Goal: Task Accomplishment & Management: Manage account settings

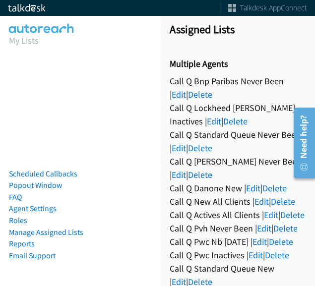
click at [312, 47] on html "Assigned Lists Multiple Agents Call Q Bnp Paribas Never Been | Edit | Delete Ca…" at bounding box center [157, 23] width 315 height 47
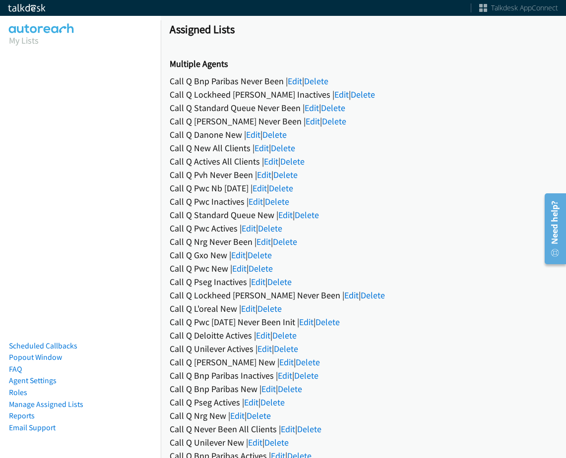
click at [433, 153] on div "Call Q New All Clients | Edit | Delete" at bounding box center [363, 147] width 387 height 13
click at [395, 117] on div "Call Q Hubbell Never Been | Edit | Delete" at bounding box center [363, 121] width 387 height 13
click at [255, 197] on link "Edit" at bounding box center [255, 201] width 14 height 11
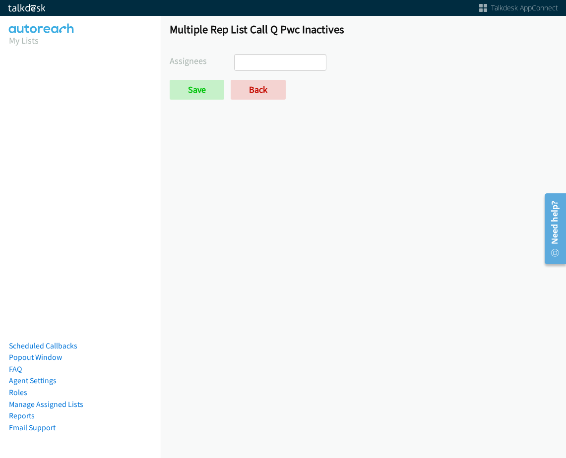
click at [282, 59] on ul at bounding box center [280, 63] width 91 height 16
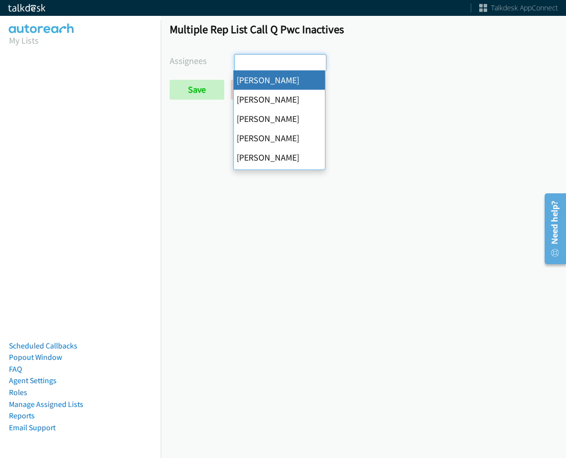
select select "cb11e729-9a1d-44de-9b38-0f5a50c7e01c"
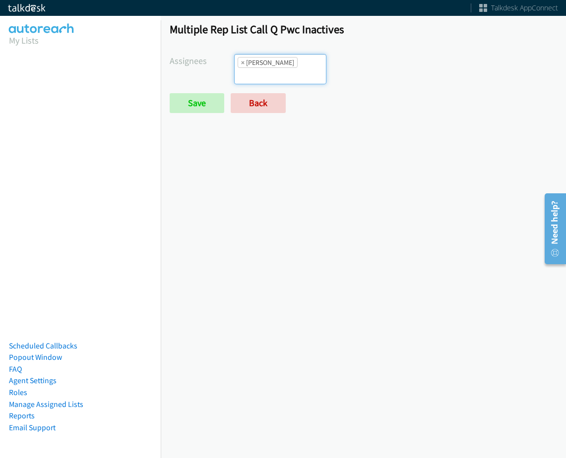
click at [292, 69] on ul "× [PERSON_NAME]" at bounding box center [280, 69] width 91 height 29
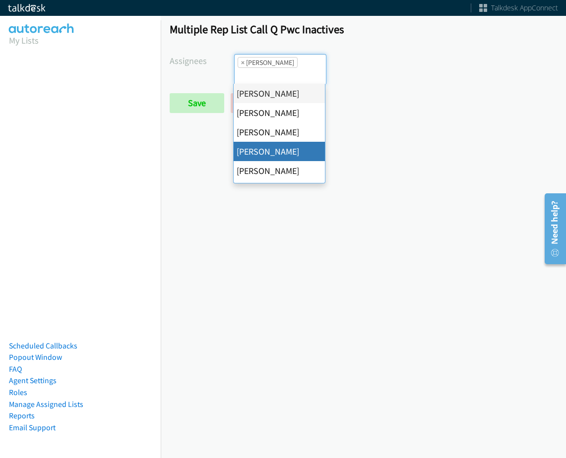
drag, startPoint x: 271, startPoint y: 150, endPoint x: 295, endPoint y: 93, distance: 62.0
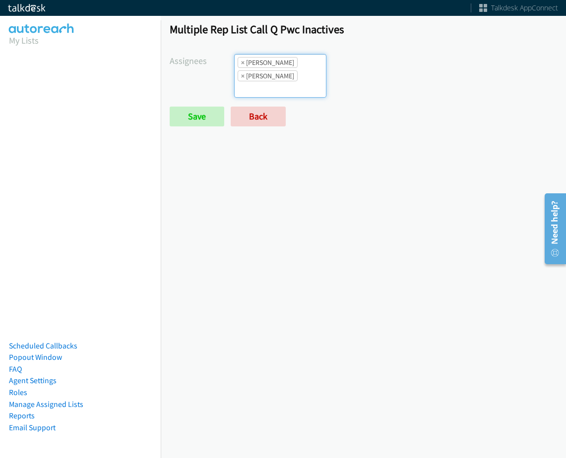
click at [300, 85] on form "Assignees Abigail Odhiambo Alana Ruiz Amber Ramos Cathy Shahan Charles Ross Daq…" at bounding box center [363, 90] width 387 height 72
click at [269, 81] on input "search" at bounding box center [252, 89] width 35 height 16
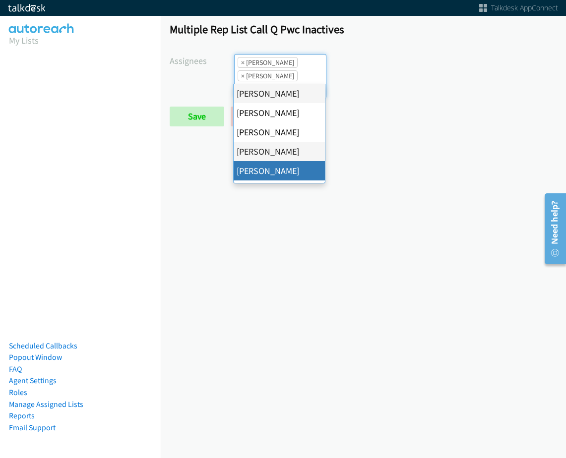
drag, startPoint x: 266, startPoint y: 172, endPoint x: 296, endPoint y: 106, distance: 72.3
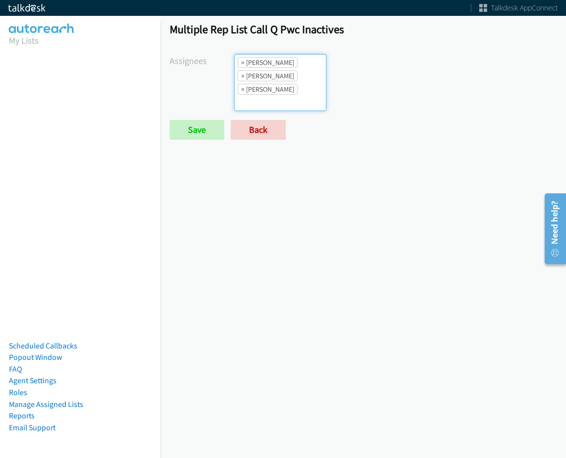
click at [306, 72] on ul "× Abigail Odhiambo × Cathy Shahan × Charles Ross" at bounding box center [280, 83] width 91 height 56
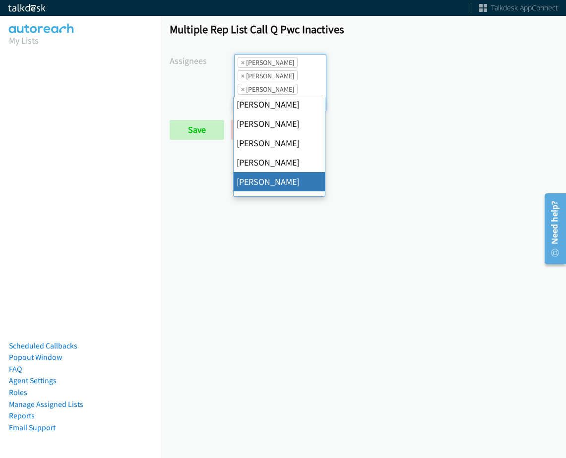
scroll to position [149, 0]
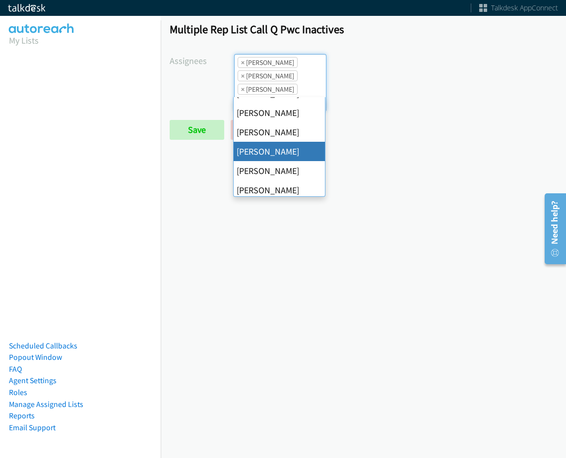
drag, startPoint x: 278, startPoint y: 149, endPoint x: 284, endPoint y: 109, distance: 40.5
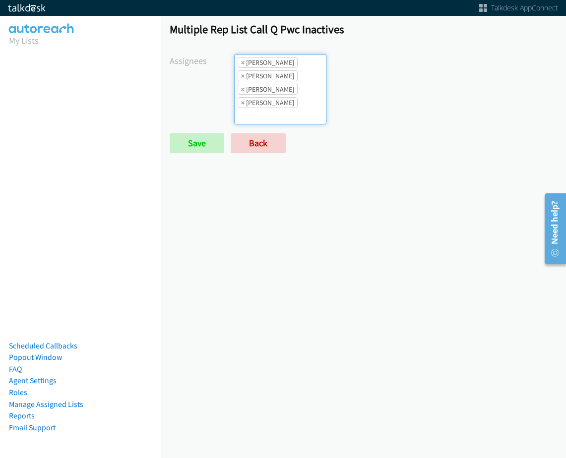
click at [288, 60] on li "× Abigail Odhiambo" at bounding box center [268, 62] width 60 height 11
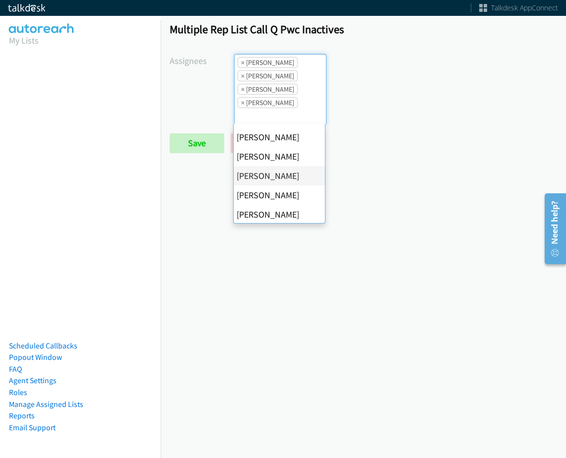
scroll to position [191, 0]
drag, startPoint x: 295, startPoint y: 174, endPoint x: 295, endPoint y: 168, distance: 6.0
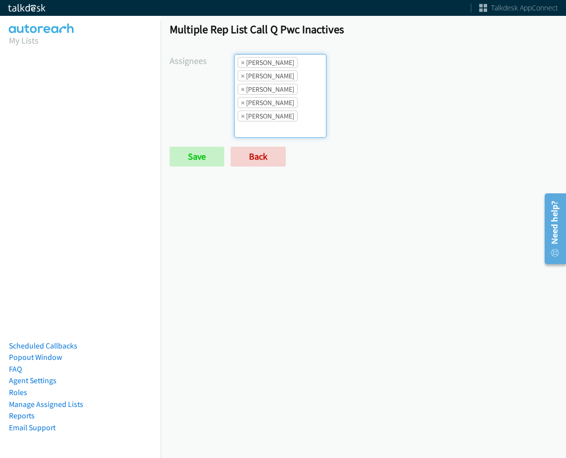
click at [295, 98] on ul "× Abigail Odhiambo × Cathy Shahan × Charles Ross × Jordan Stehlik × Rodnika Mur…" at bounding box center [280, 96] width 91 height 83
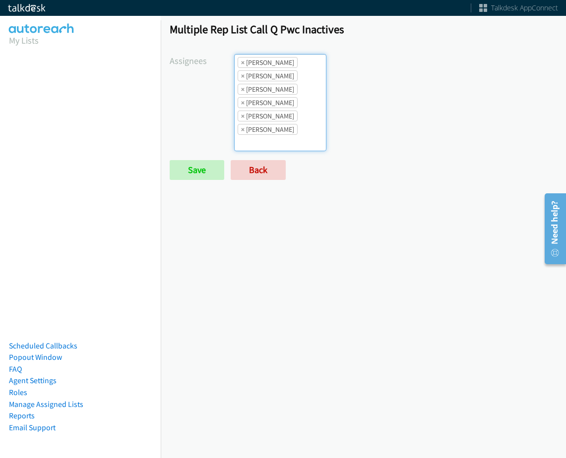
click at [283, 128] on li "× Tatiana Medina" at bounding box center [268, 129] width 60 height 11
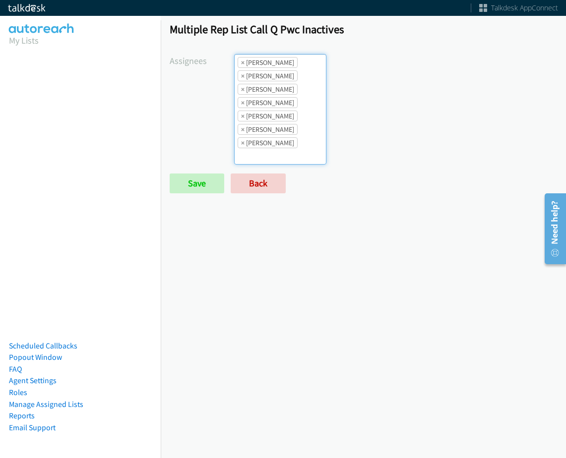
click at [190, 169] on form "Assignees Abigail Odhiambo Alana Ruiz Amber Ramos Cathy Shahan Charles Ross Daq…" at bounding box center [363, 123] width 387 height 139
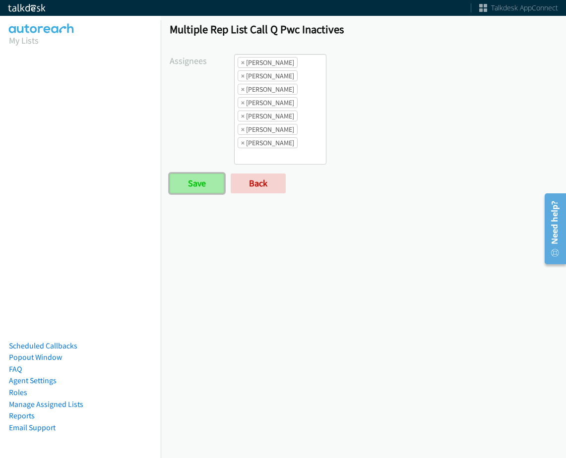
click at [190, 184] on input "Save" at bounding box center [197, 184] width 55 height 20
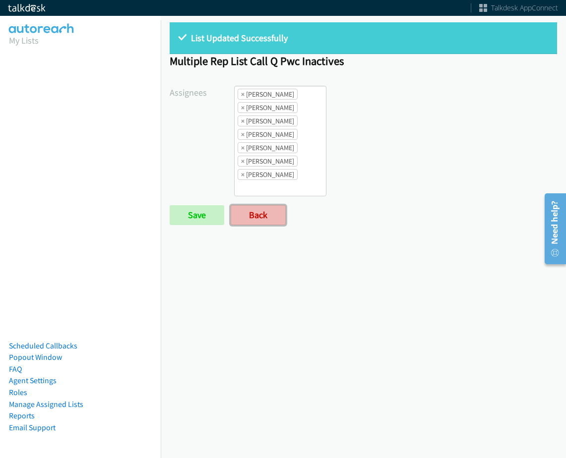
click at [248, 225] on link "Back" at bounding box center [258, 215] width 55 height 20
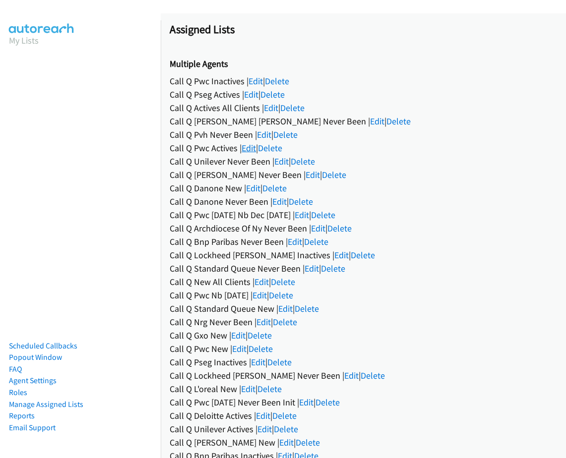
click at [243, 147] on link "Edit" at bounding box center [248, 147] width 14 height 11
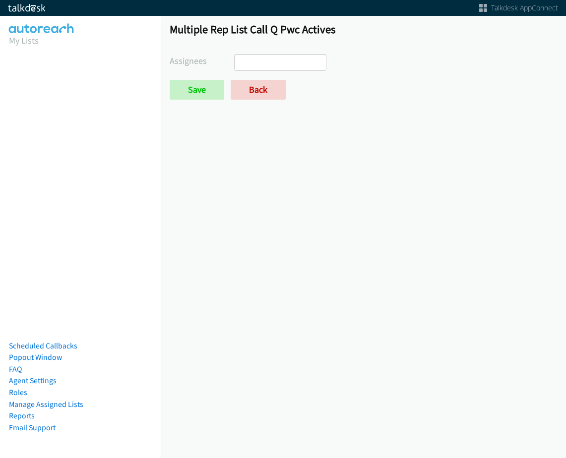
select select
click at [251, 92] on link "Back" at bounding box center [258, 90] width 55 height 20
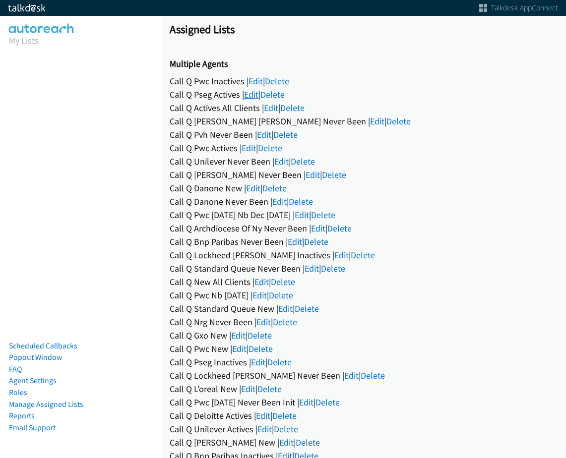
click at [247, 92] on link "Edit" at bounding box center [251, 94] width 14 height 11
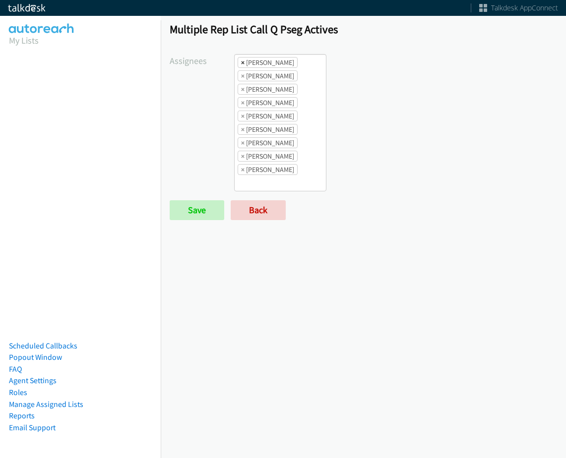
click at [241, 61] on span "×" at bounding box center [242, 63] width 3 height 10
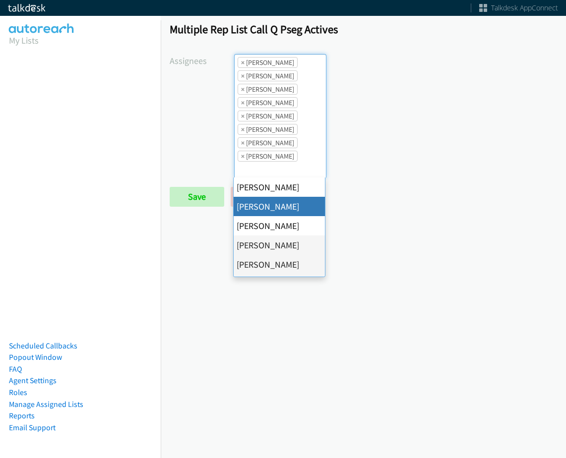
click at [241, 61] on span "×" at bounding box center [242, 63] width 3 height 10
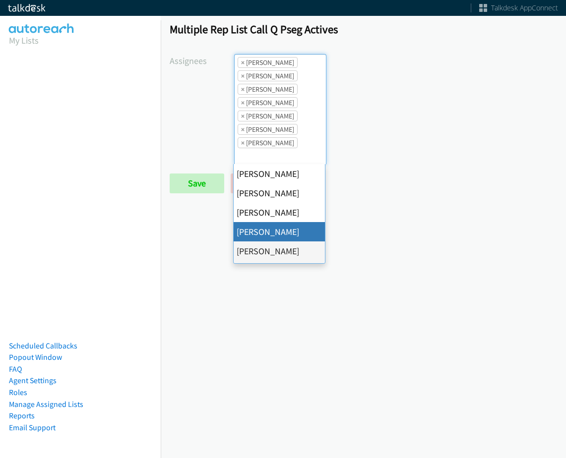
click at [241, 61] on span "×" at bounding box center [242, 63] width 3 height 10
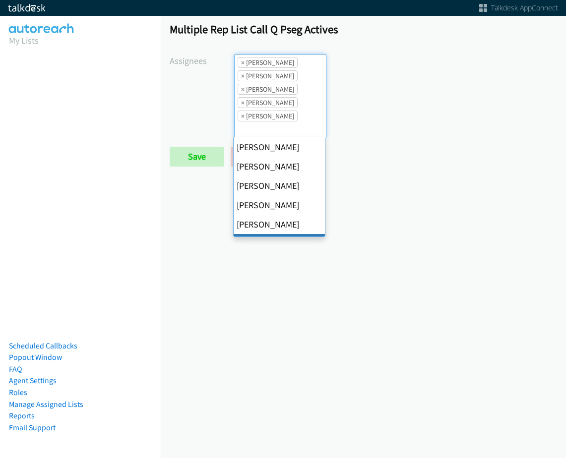
click at [241, 61] on span "×" at bounding box center [242, 63] width 3 height 10
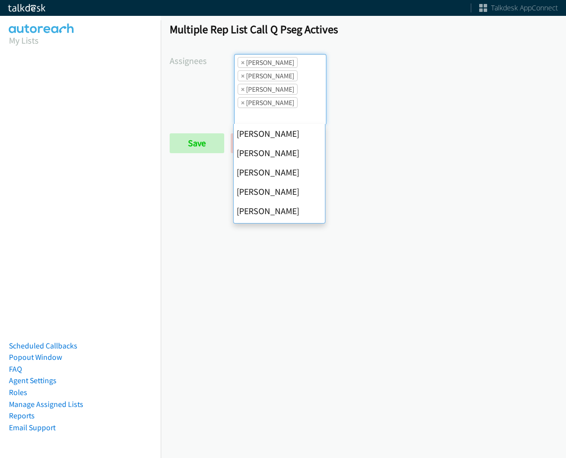
click at [241, 61] on span "×" at bounding box center [242, 63] width 3 height 10
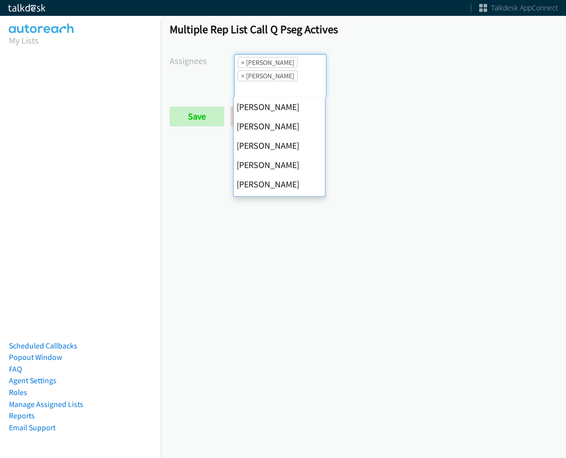
scroll to position [191, 0]
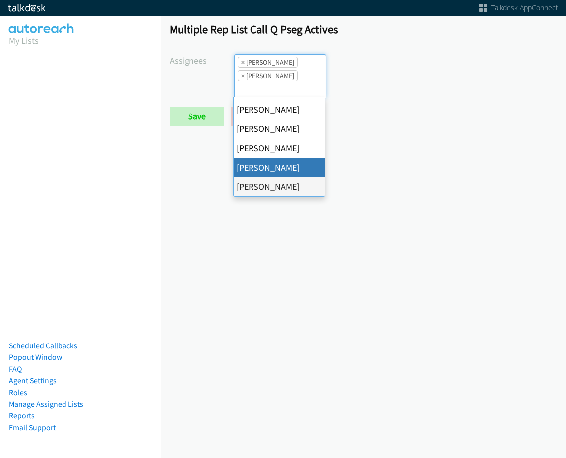
click at [241, 61] on span "×" at bounding box center [242, 63] width 3 height 10
select select "fd8c5d46-30db-44cb-8f0d-00da318b790a"
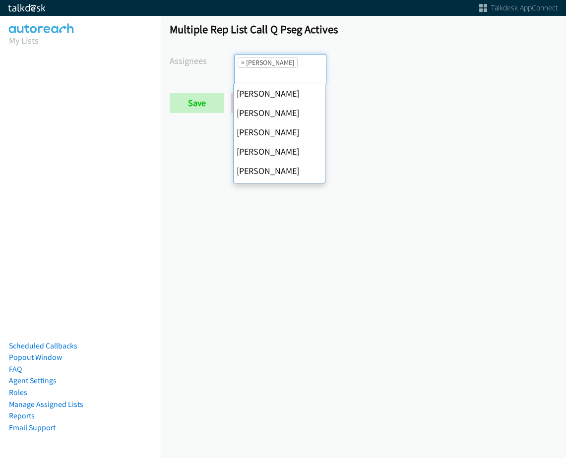
click at [241, 61] on span "×" at bounding box center [242, 63] width 3 height 10
select select
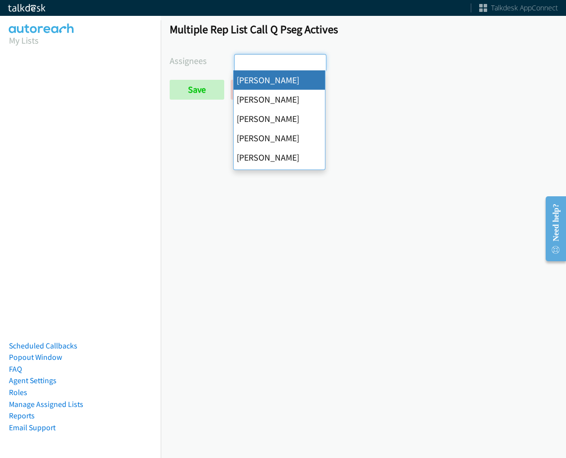
click at [241, 61] on input "search" at bounding box center [252, 63] width 35 height 16
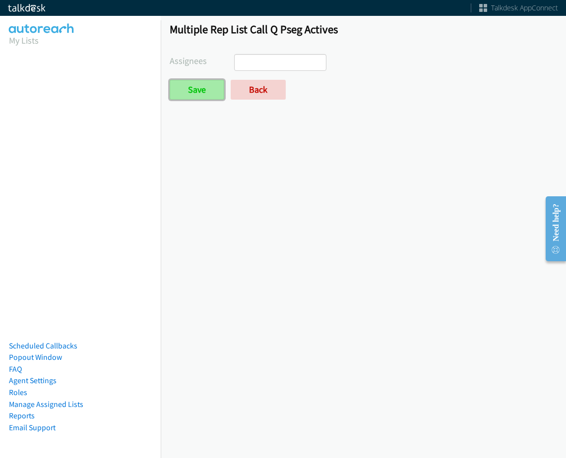
click at [196, 90] on input "Save" at bounding box center [197, 90] width 55 height 20
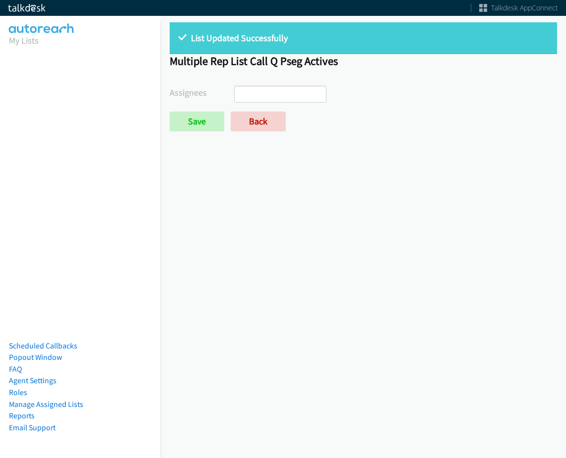
select select
click at [260, 115] on link "Back" at bounding box center [258, 122] width 55 height 20
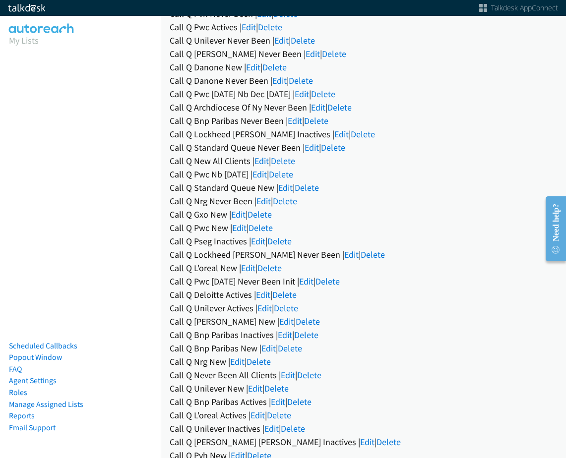
scroll to position [99, 0]
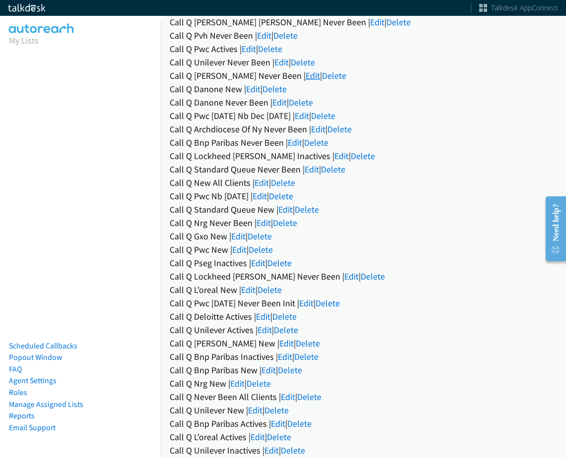
click at [305, 74] on link "Edit" at bounding box center [312, 75] width 14 height 11
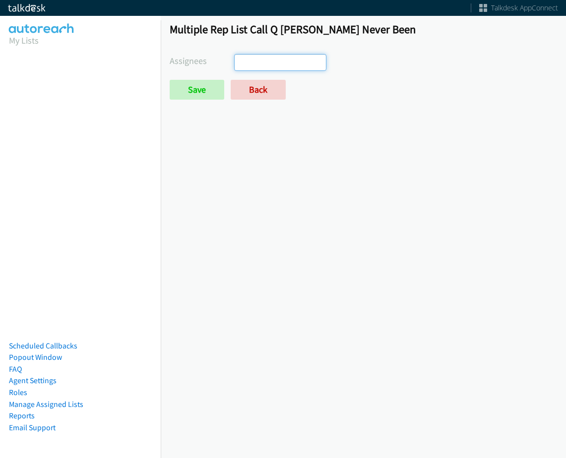
click at [298, 58] on ul at bounding box center [280, 63] width 91 height 16
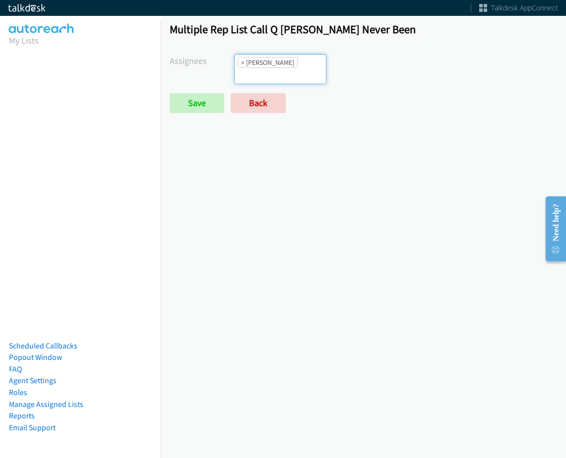
scroll to position [48, 0]
click at [269, 68] on input "search" at bounding box center [252, 76] width 35 height 16
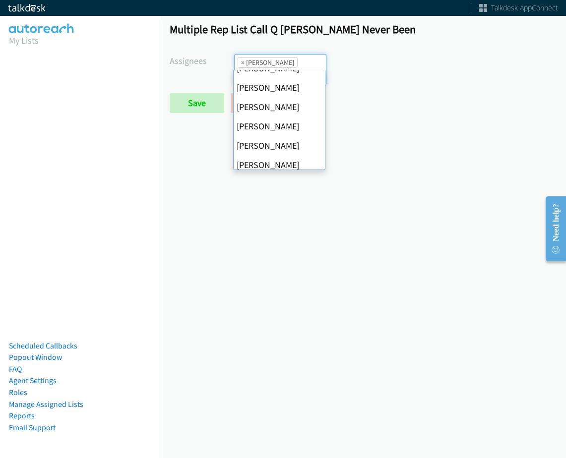
scroll to position [149, 0]
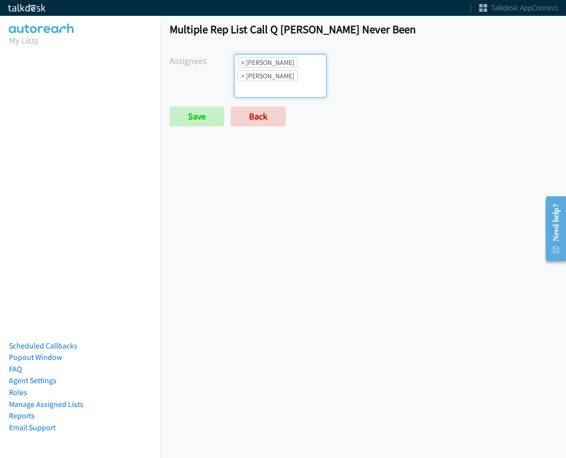
click at [319, 77] on ul "× Charles Ross × Jordan Stehlik" at bounding box center [280, 76] width 91 height 43
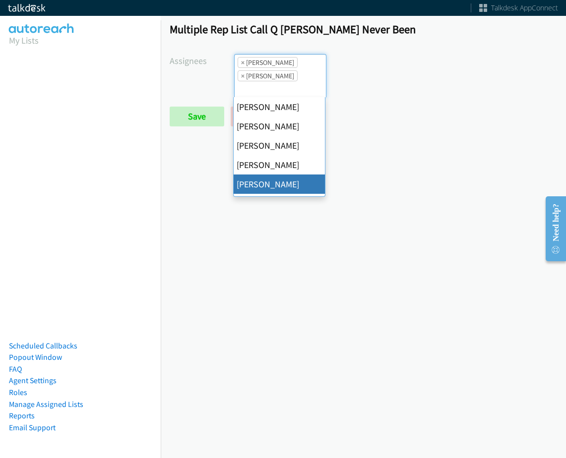
scroll to position [39, 0]
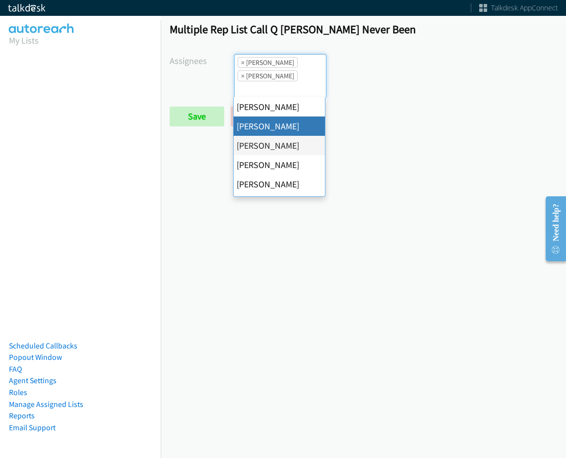
select select "d0419105-5ab7-42f4-854b-1efac0a4a5af"
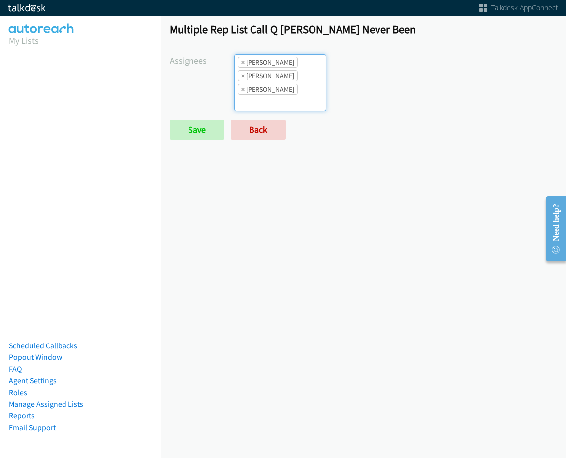
click at [300, 92] on ul "× Cathy Shahan × Charles Ross × Jordan Stehlik" at bounding box center [280, 83] width 91 height 56
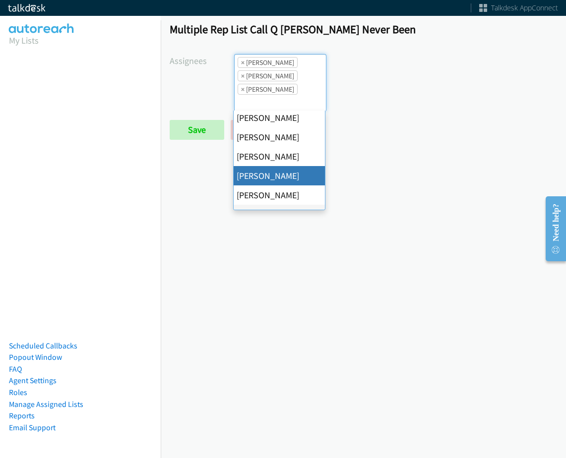
scroll to position [191, 0]
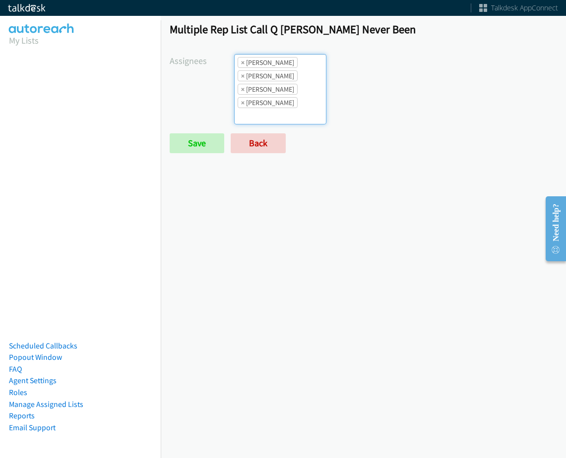
click at [292, 102] on li "× Rodnika Murphy" at bounding box center [268, 102] width 60 height 11
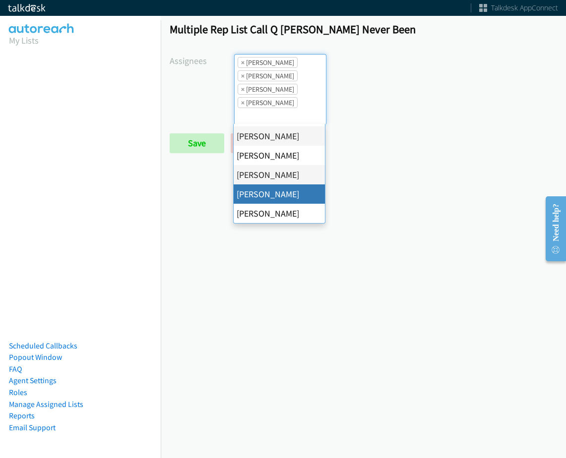
drag, startPoint x: 287, startPoint y: 192, endPoint x: 282, endPoint y: 139, distance: 52.8
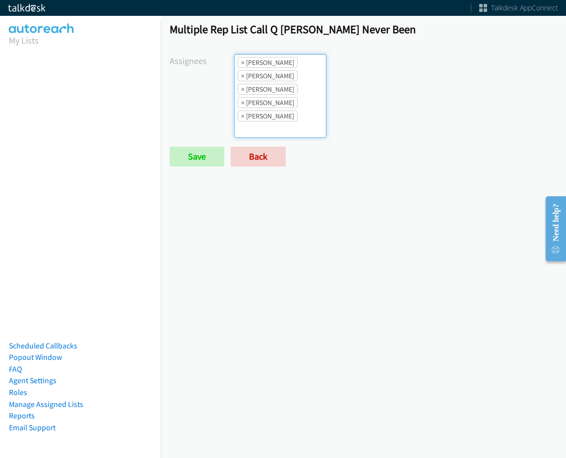
click at [280, 89] on li "× Jordan Stehlik" at bounding box center [268, 89] width 60 height 11
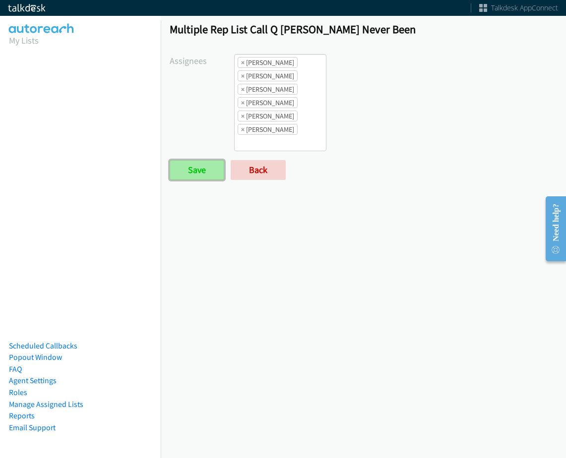
click at [214, 166] on input "Save" at bounding box center [197, 170] width 55 height 20
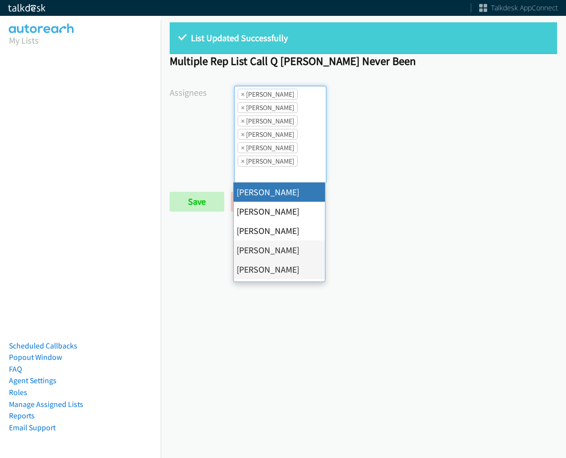
select select "cb11e729-9a1d-44de-9b38-0f5a50c7e01c"
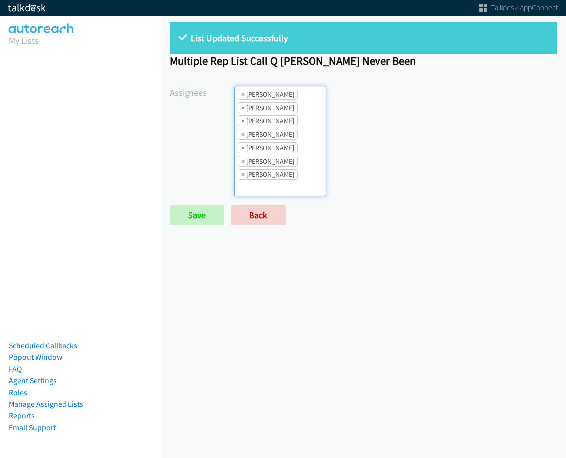
scroll to position [36, 0]
click at [196, 206] on input "Save" at bounding box center [197, 215] width 55 height 20
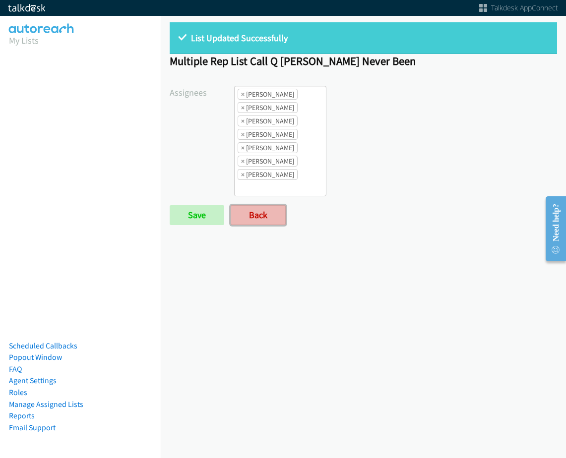
click at [263, 221] on link "Back" at bounding box center [258, 215] width 55 height 20
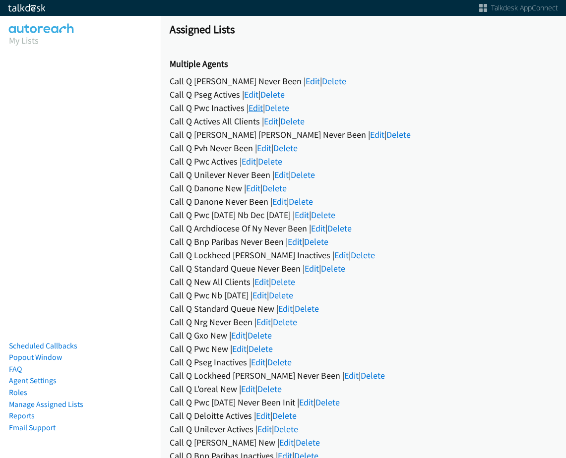
click at [260, 108] on link "Edit" at bounding box center [255, 107] width 14 height 11
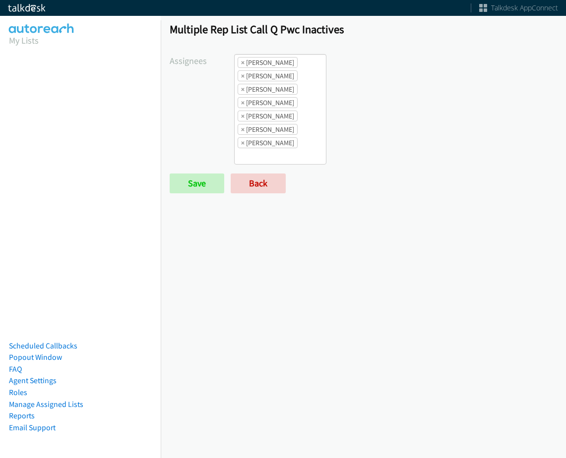
click at [247, 62] on li "× [PERSON_NAME]" at bounding box center [268, 62] width 60 height 11
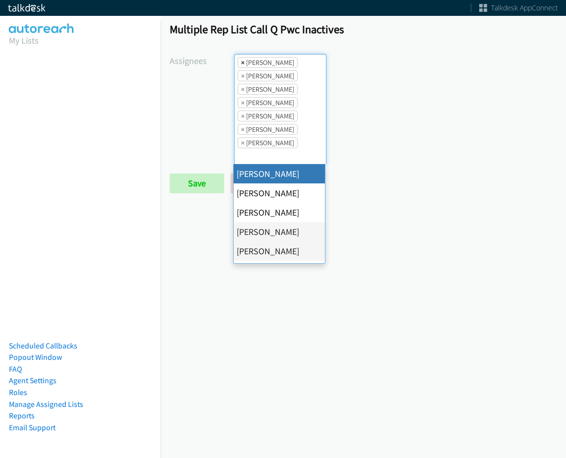
click at [241, 62] on span "×" at bounding box center [242, 63] width 3 height 10
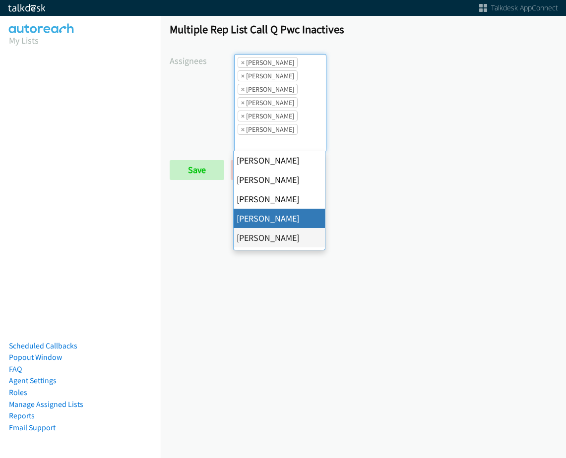
click at [241, 62] on span "×" at bounding box center [242, 63] width 3 height 10
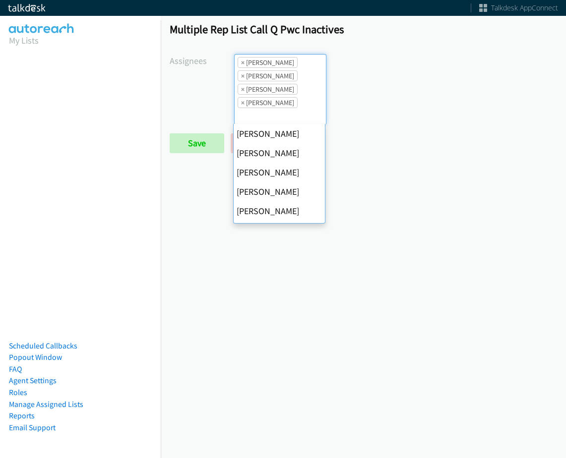
scroll to position [155, 0]
click at [241, 62] on span "×" at bounding box center [242, 63] width 3 height 10
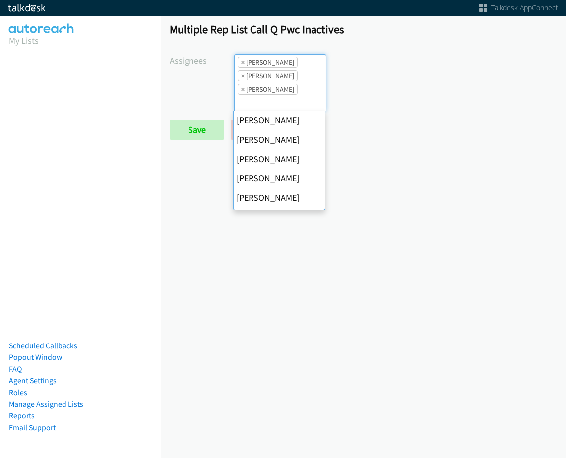
scroll to position [0, 0]
click at [241, 62] on span "×" at bounding box center [242, 63] width 3 height 10
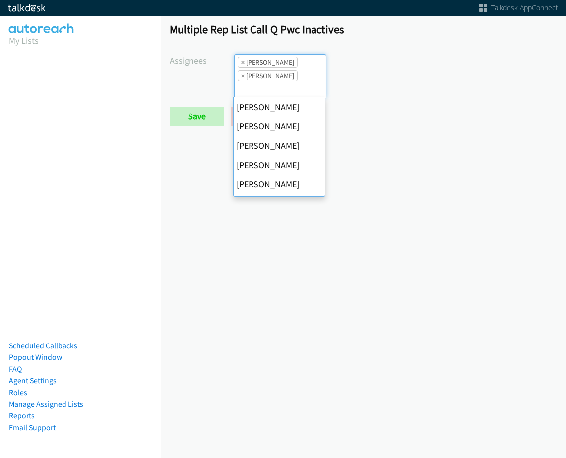
click at [241, 62] on span "×" at bounding box center [242, 63] width 3 height 10
select select "fd8c5d46-30db-44cb-8f0d-00da318b790a"
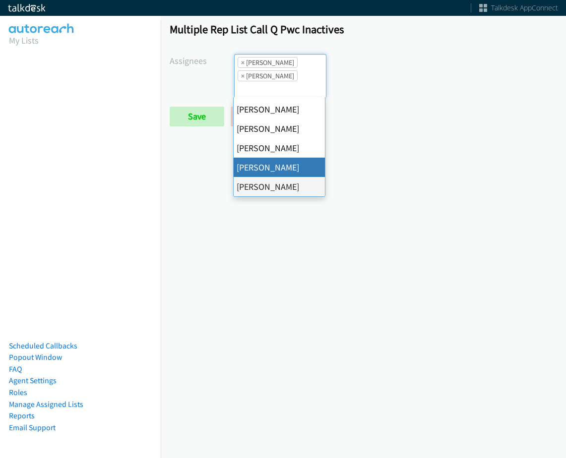
select select
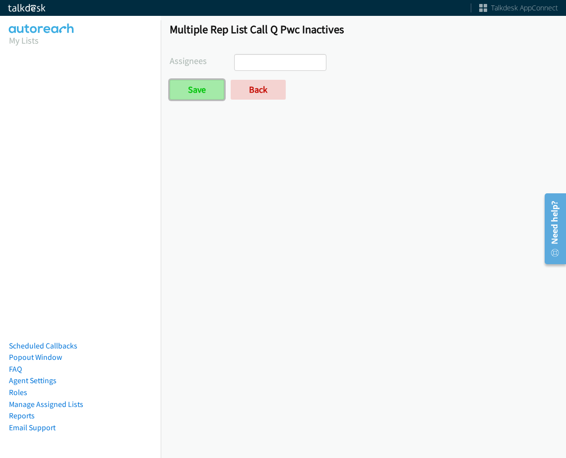
click at [216, 88] on input "Save" at bounding box center [197, 90] width 55 height 20
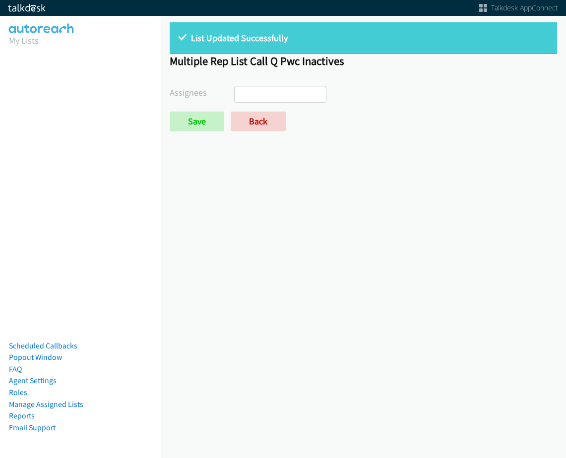
select select
click at [263, 111] on form "Assignees [PERSON_NAME] [PERSON_NAME] [PERSON_NAME] [PERSON_NAME] [PERSON_NAME]…" at bounding box center [363, 109] width 387 height 46
click at [262, 118] on link "Back" at bounding box center [258, 122] width 55 height 20
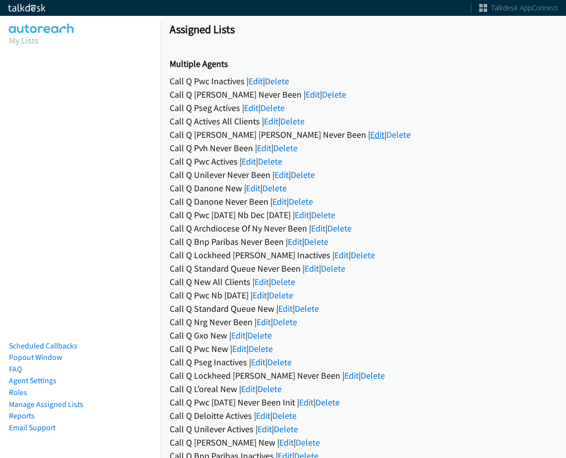
click at [370, 134] on link "Edit" at bounding box center [377, 134] width 14 height 11
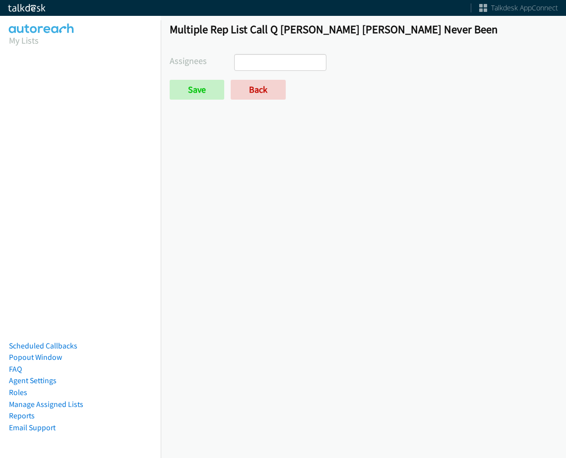
select select
click at [261, 89] on link "Back" at bounding box center [258, 90] width 55 height 20
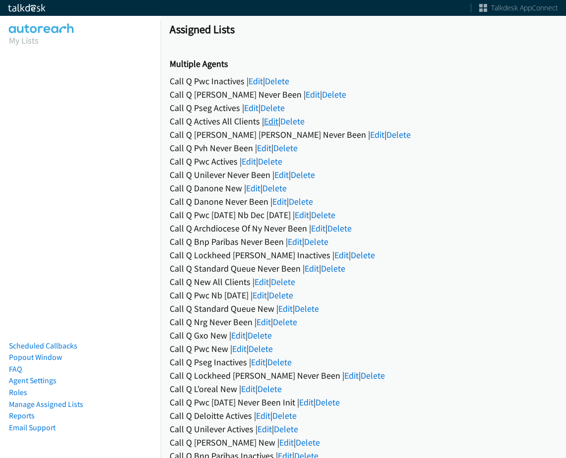
click at [269, 121] on link "Edit" at bounding box center [271, 121] width 14 height 11
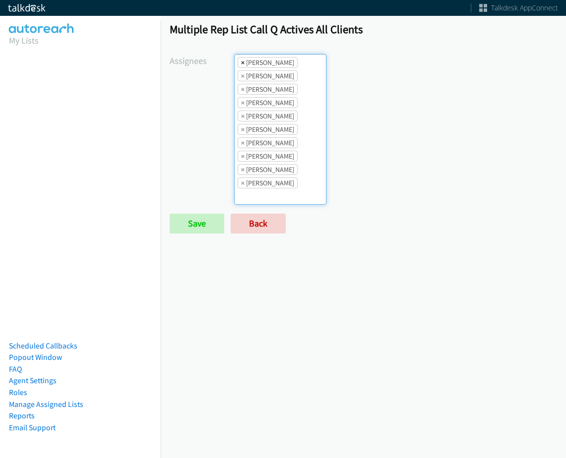
click at [242, 60] on span "×" at bounding box center [242, 63] width 3 height 10
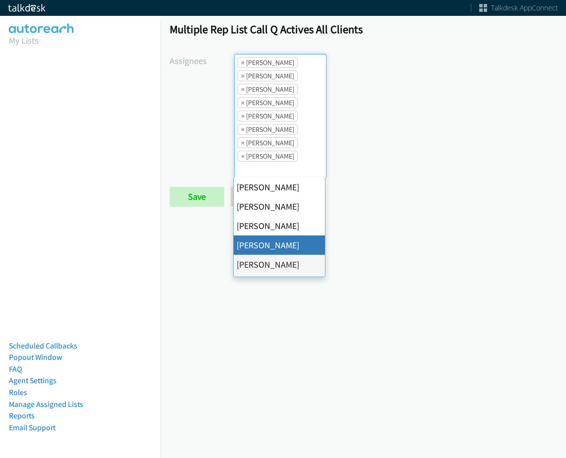
click at [242, 60] on span "×" at bounding box center [242, 63] width 3 height 10
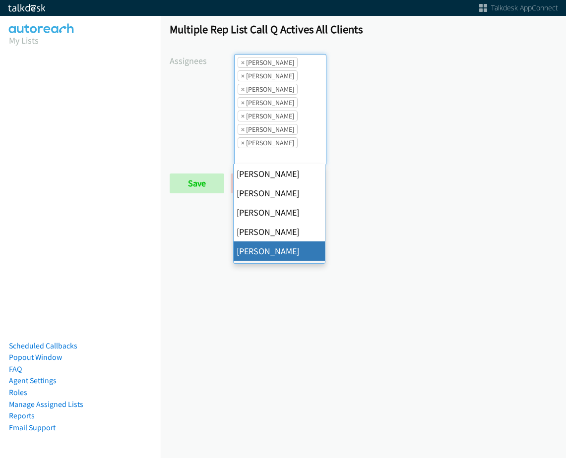
click at [242, 60] on span "×" at bounding box center [242, 63] width 3 height 10
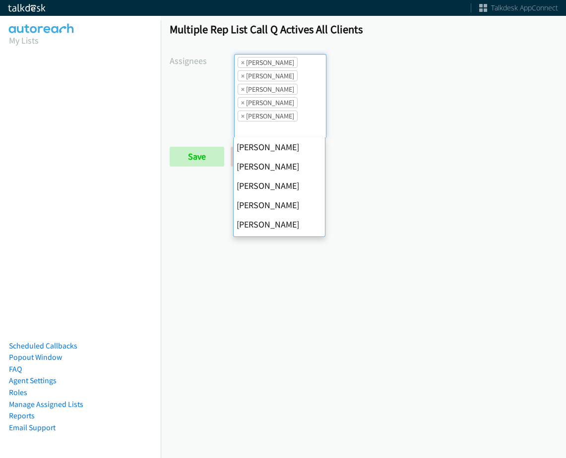
scroll to position [155, 0]
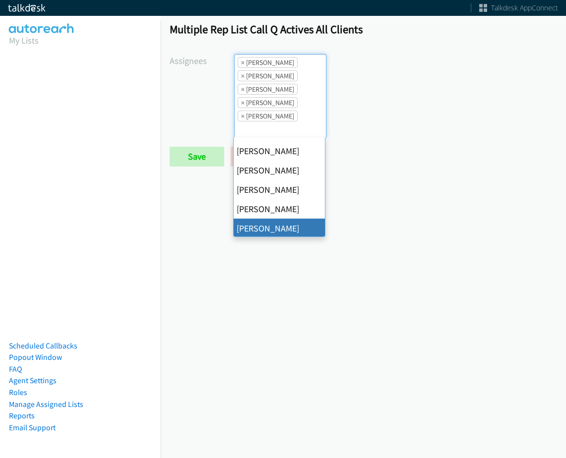
click at [242, 60] on span "×" at bounding box center [242, 63] width 3 height 10
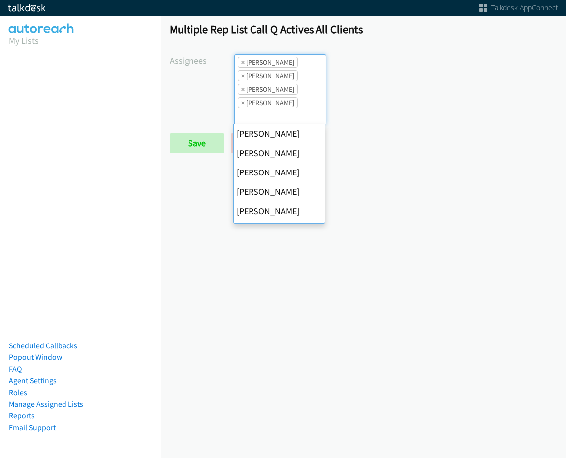
click at [242, 60] on span "×" at bounding box center [242, 63] width 3 height 10
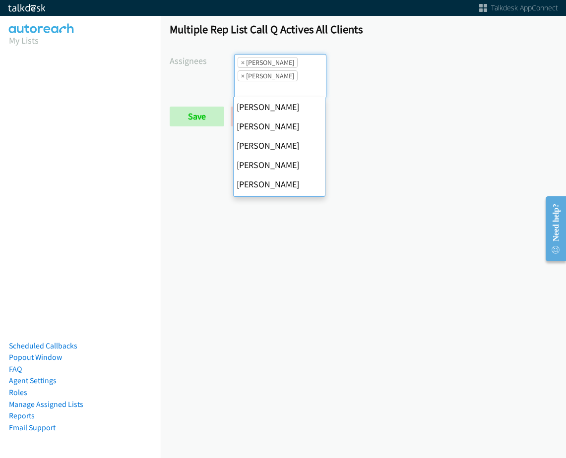
scroll to position [191, 0]
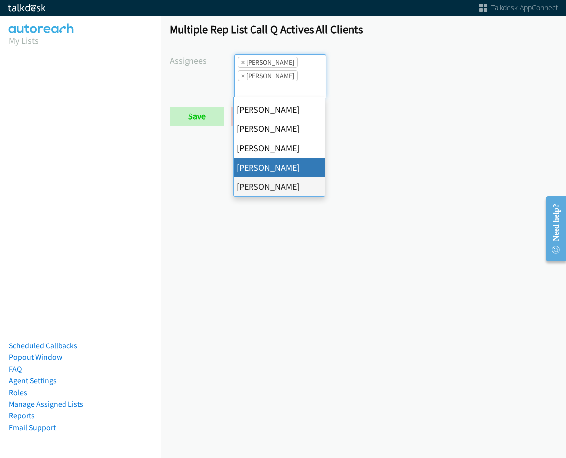
click at [242, 60] on span "×" at bounding box center [242, 63] width 3 height 10
select select "fd8c5d46-30db-44cb-8f0d-00da318b790a"
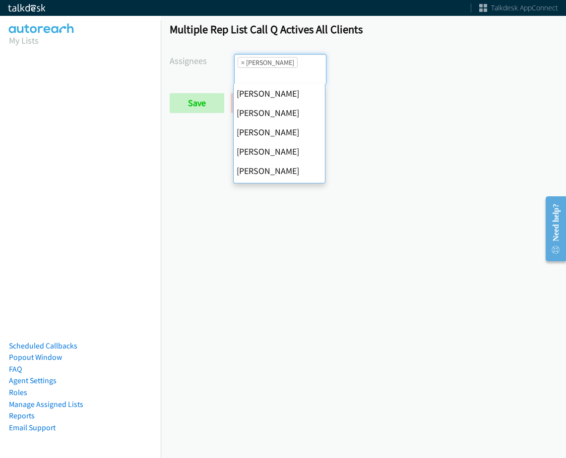
click at [242, 60] on span "×" at bounding box center [242, 63] width 3 height 10
select select
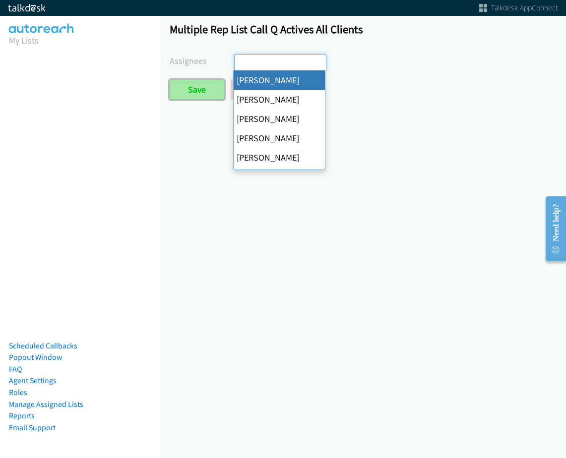
click at [211, 84] on input "Save" at bounding box center [197, 90] width 55 height 20
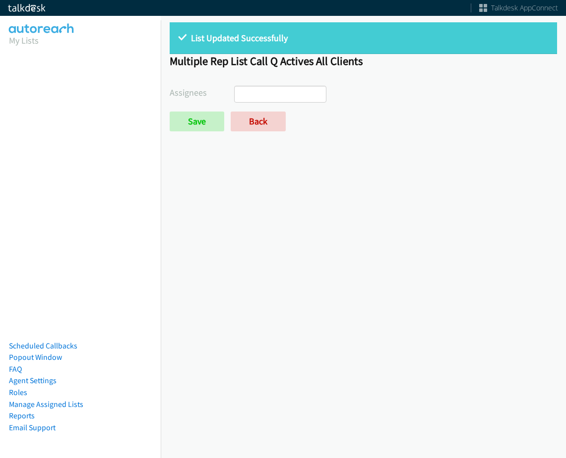
select select
click at [258, 111] on form "Assignees [PERSON_NAME] [PERSON_NAME] [PERSON_NAME] [PERSON_NAME] [PERSON_NAME]…" at bounding box center [363, 109] width 387 height 46
click at [258, 114] on link "Back" at bounding box center [258, 122] width 55 height 20
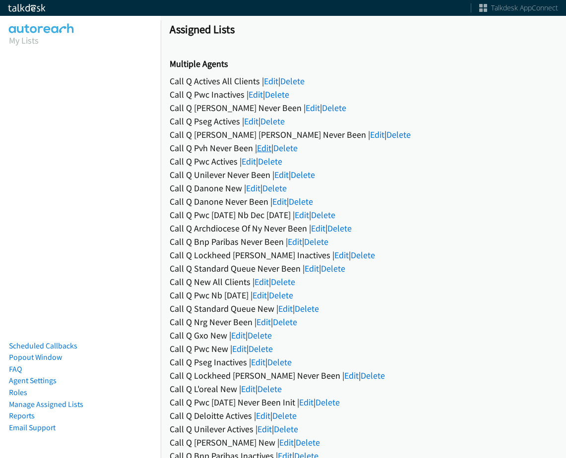
click at [258, 143] on link "Edit" at bounding box center [264, 147] width 14 height 11
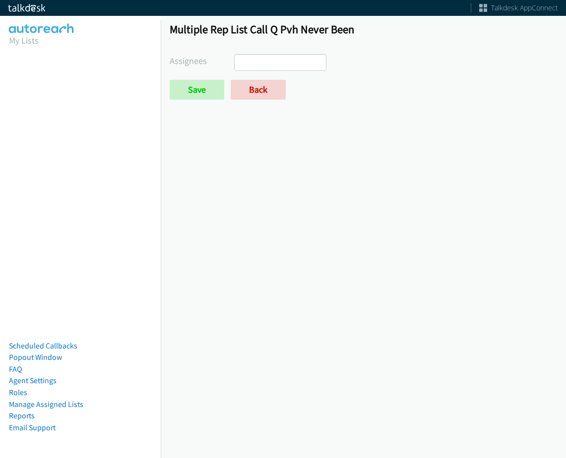
select select
click at [253, 97] on link "Back" at bounding box center [258, 90] width 55 height 20
select select
drag, startPoint x: 0, startPoint y: 0, endPoint x: 250, endPoint y: 98, distance: 269.0
click at [250, 102] on div "Multiple Rep List Call Q Pwc Actives Assignees [PERSON_NAME] [PERSON_NAME] [PER…" at bounding box center [363, 65] width 405 height 104
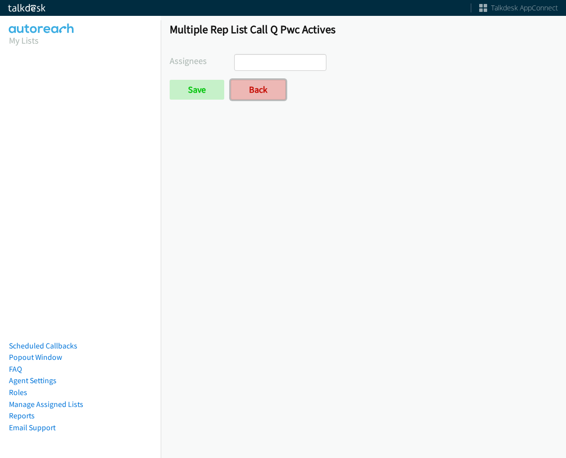
click at [250, 94] on link "Back" at bounding box center [258, 90] width 55 height 20
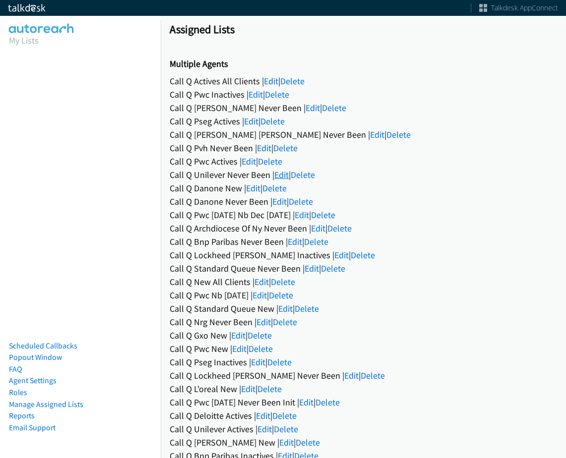
click at [277, 173] on link "Edit" at bounding box center [281, 174] width 14 height 11
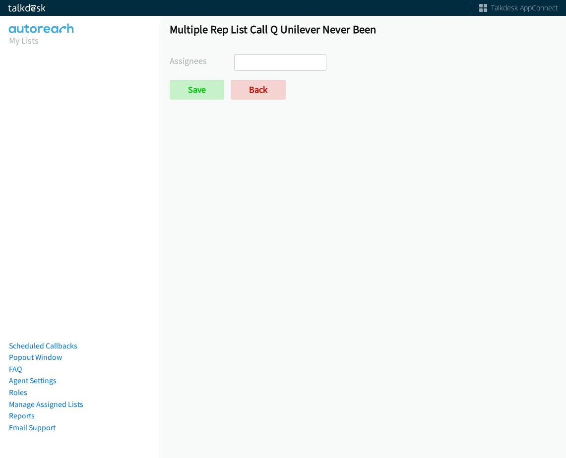
select select
click at [257, 91] on link "Back" at bounding box center [258, 90] width 55 height 20
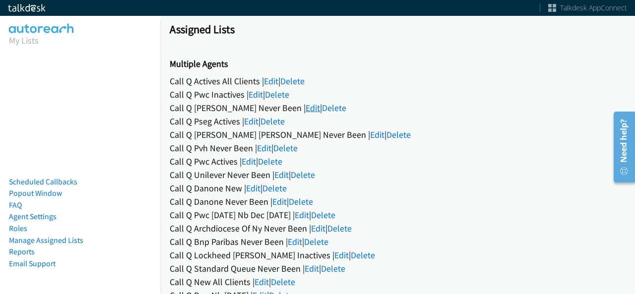
click at [305, 107] on link "Edit" at bounding box center [312, 107] width 14 height 11
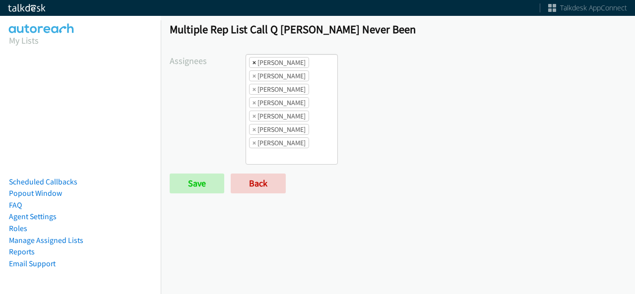
click at [252, 64] on span "×" at bounding box center [253, 63] width 3 height 10
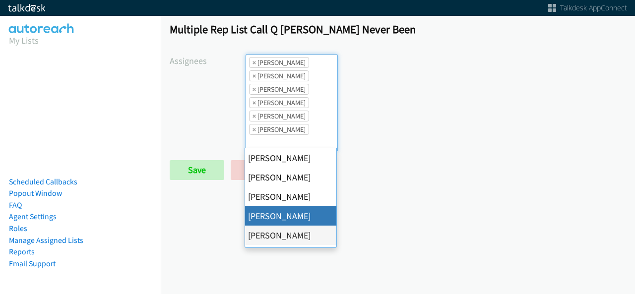
click at [252, 64] on span "×" at bounding box center [253, 63] width 3 height 10
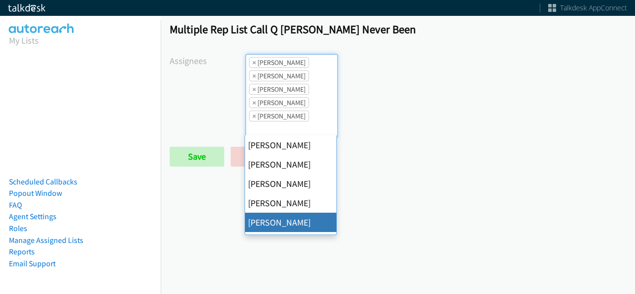
click at [252, 64] on span "×" at bounding box center [253, 63] width 3 height 10
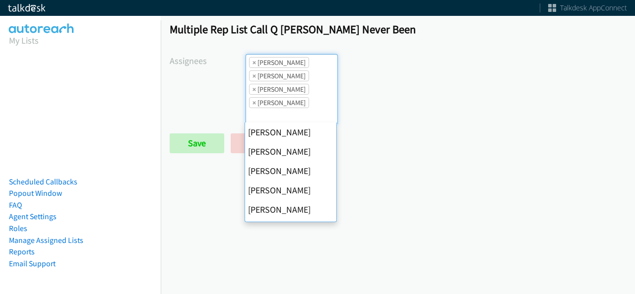
click at [252, 64] on span "×" at bounding box center [253, 63] width 3 height 10
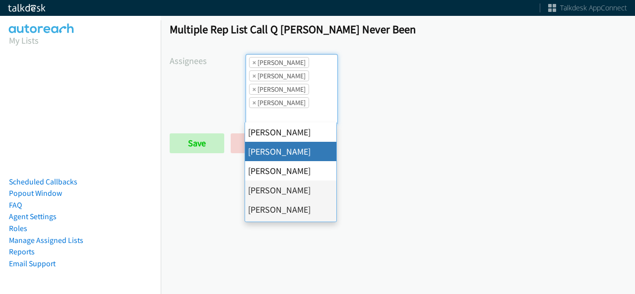
scroll to position [0, 0]
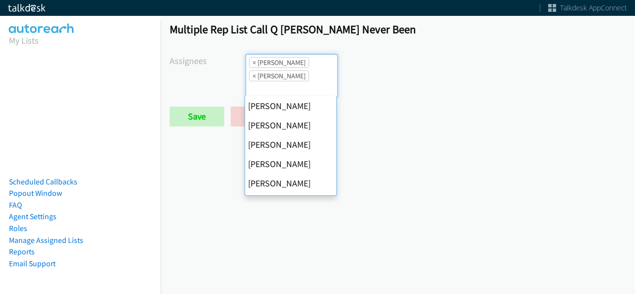
click at [252, 64] on span "×" at bounding box center [253, 63] width 3 height 10
select select "fd8c5d46-30db-44cb-8f0d-00da318b790a"
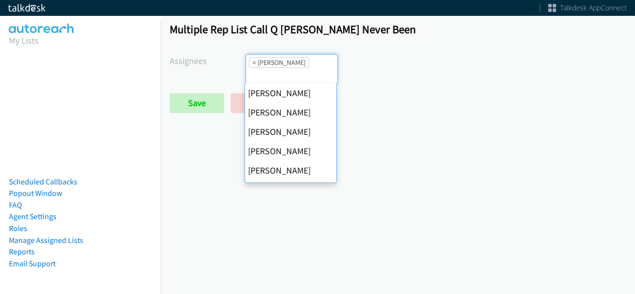
scroll to position [191, 0]
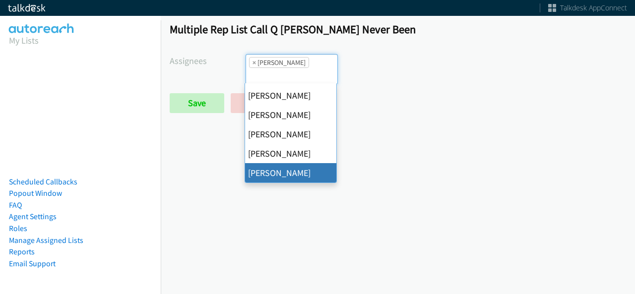
click at [252, 64] on span "×" at bounding box center [253, 63] width 3 height 10
select select
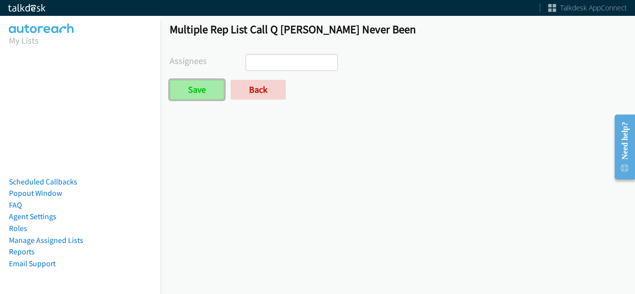
click at [202, 99] on input "Save" at bounding box center [197, 90] width 55 height 20
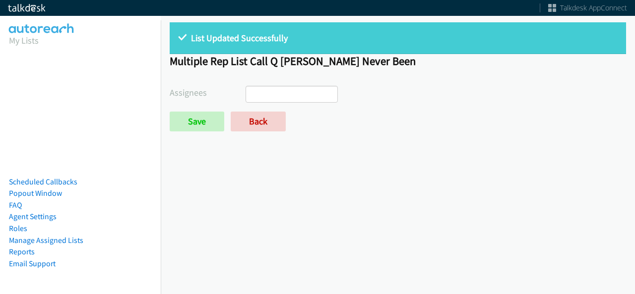
select select
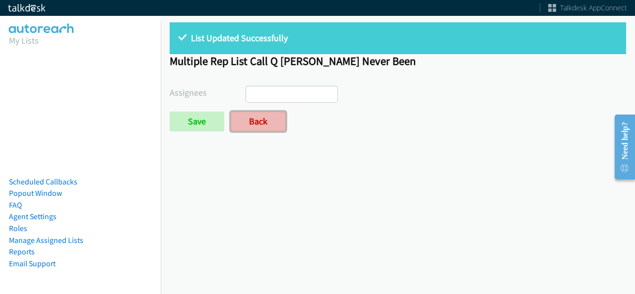
click at [250, 118] on link "Back" at bounding box center [258, 122] width 55 height 20
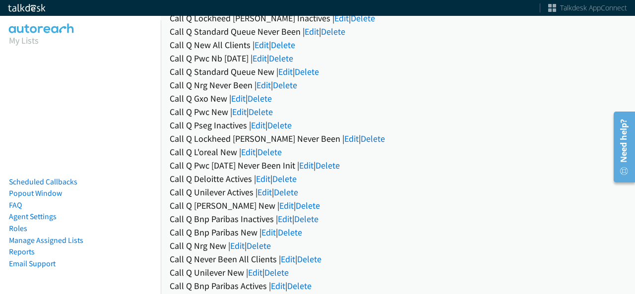
scroll to position [238, 0]
click at [258, 181] on link "Edit" at bounding box center [263, 177] width 14 height 11
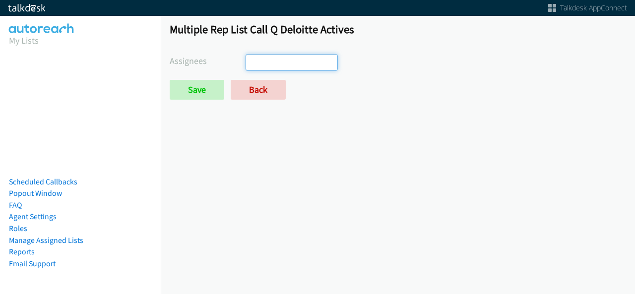
click at [255, 56] on input "search" at bounding box center [263, 63] width 35 height 16
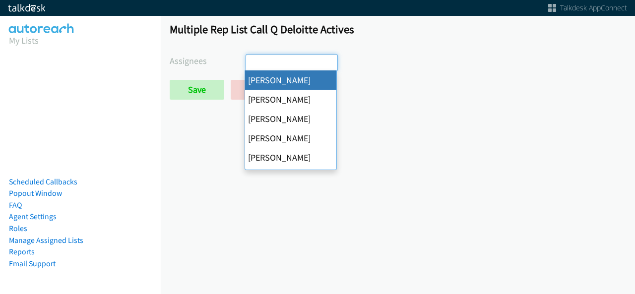
select select "cb11e729-9a1d-44de-9b38-0f5a50c7e01c"
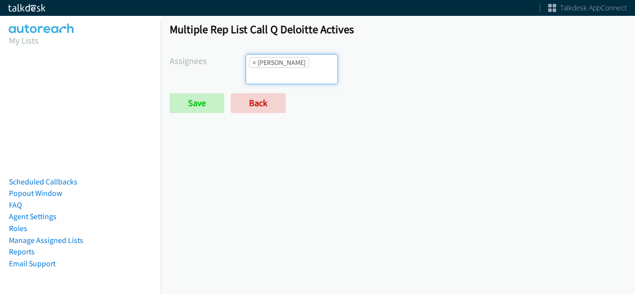
click at [285, 67] on ul "× Abigail Odhiambo" at bounding box center [291, 69] width 91 height 29
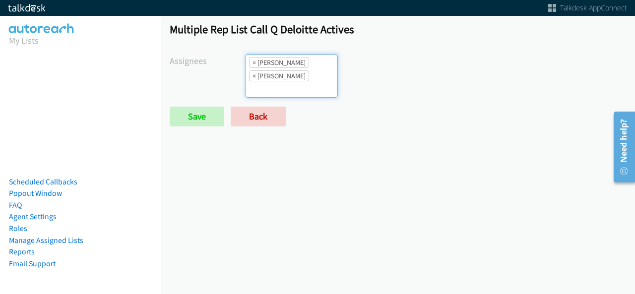
click at [281, 81] on input "search" at bounding box center [263, 89] width 35 height 16
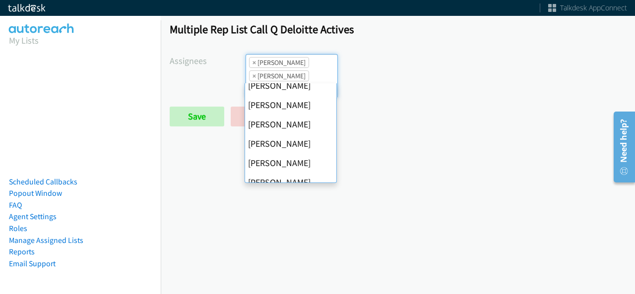
scroll to position [163, 0]
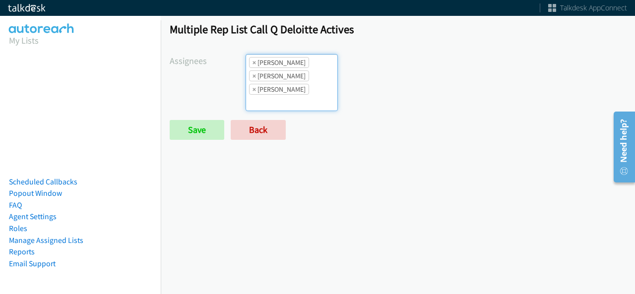
click at [313, 84] on ul "× Abigail Odhiambo × Cathy Shahan × Rodnika Murphy" at bounding box center [291, 83] width 91 height 56
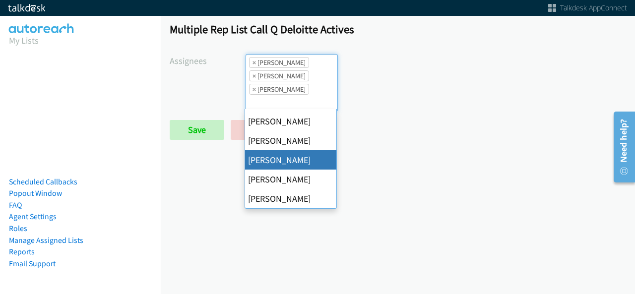
scroll to position [191, 0]
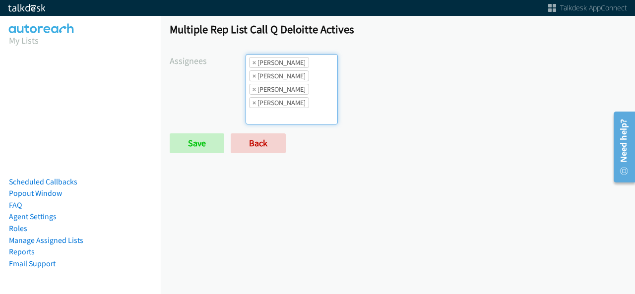
click at [306, 86] on li "× Rodnika Murphy" at bounding box center [279, 89] width 60 height 11
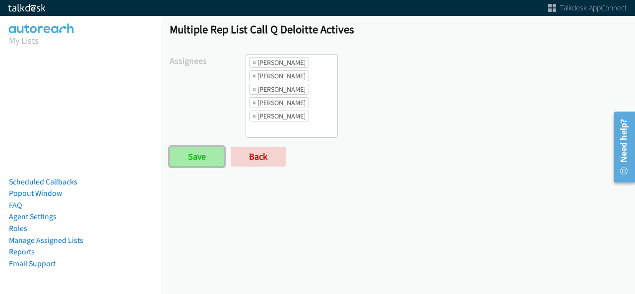
click at [177, 155] on input "Save" at bounding box center [197, 157] width 55 height 20
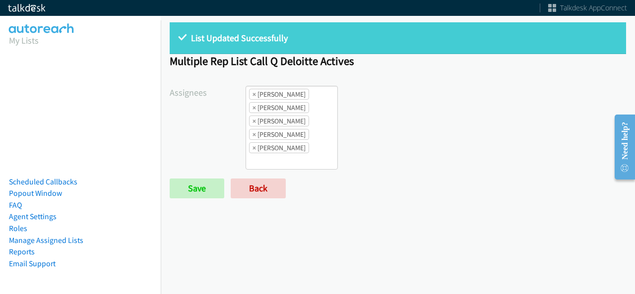
click at [255, 94] on li "× [PERSON_NAME]" at bounding box center [279, 94] width 60 height 11
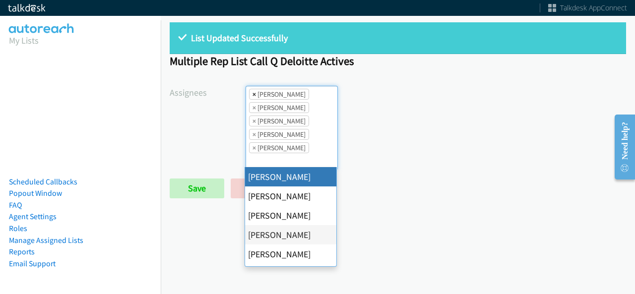
click at [252, 93] on span "×" at bounding box center [253, 94] width 3 height 10
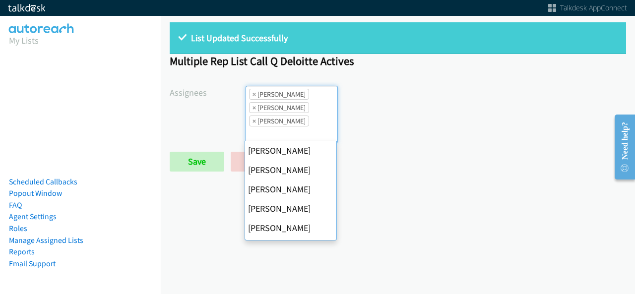
scroll to position [191, 0]
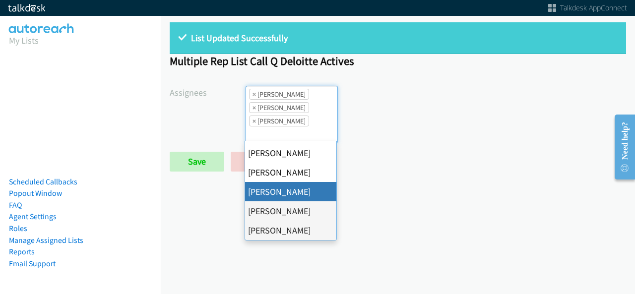
click at [252, 93] on span "×" at bounding box center [253, 94] width 3 height 10
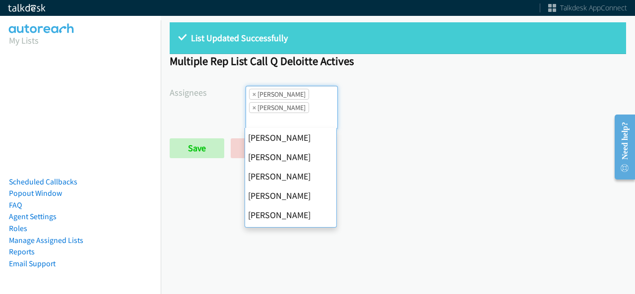
click at [252, 93] on span "×" at bounding box center [253, 94] width 3 height 10
select select "fd8c5d46-30db-44cb-8f0d-00da318b790a"
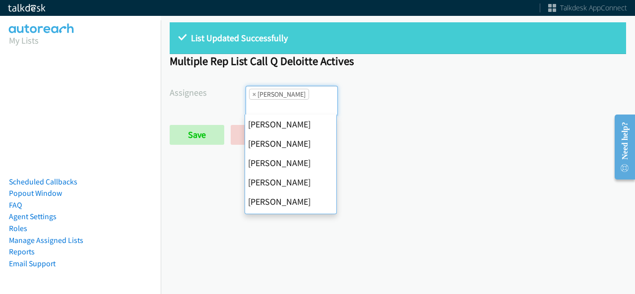
click at [252, 93] on span "×" at bounding box center [253, 94] width 3 height 10
select select
click at [252, 100] on input "search" at bounding box center [263, 108] width 35 height 16
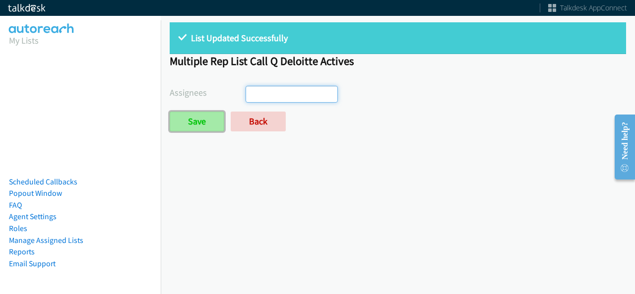
click at [200, 131] on input "Save" at bounding box center [197, 122] width 55 height 20
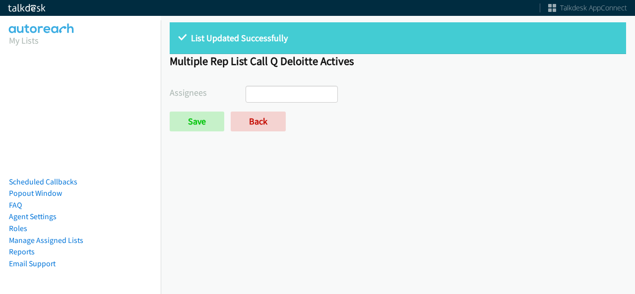
select select
click at [252, 121] on link "Back" at bounding box center [258, 122] width 55 height 20
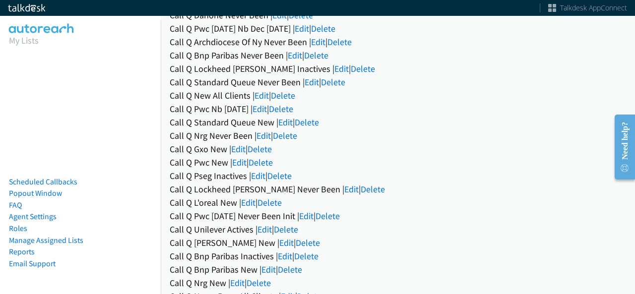
scroll to position [200, 0]
click at [242, 149] on link "Edit" at bounding box center [238, 148] width 14 height 11
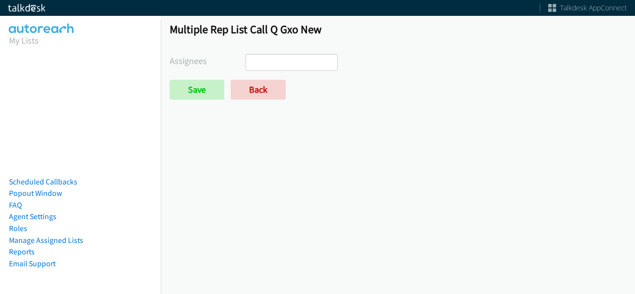
click at [280, 55] on ul at bounding box center [291, 63] width 91 height 16
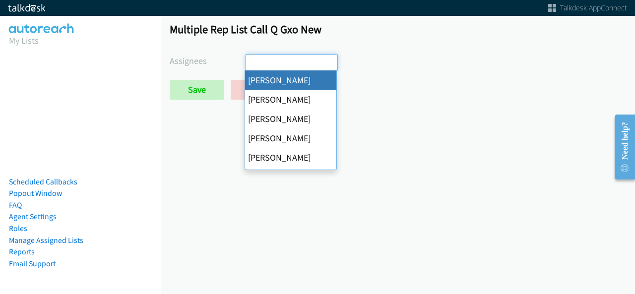
select select "cb11e729-9a1d-44de-9b38-0f5a50c7e01c"
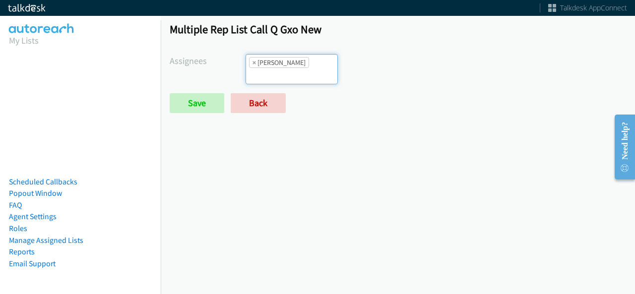
click at [310, 77] on ul "× Abigail Odhiambo" at bounding box center [291, 69] width 91 height 29
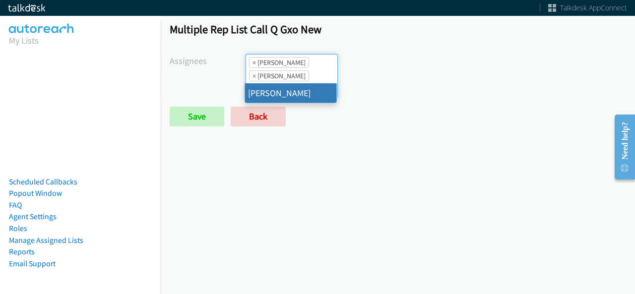
type input "rodn"
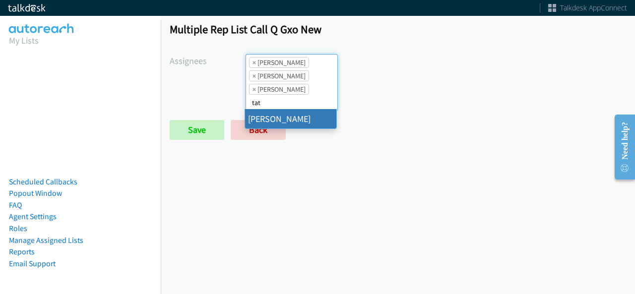
type input "tat"
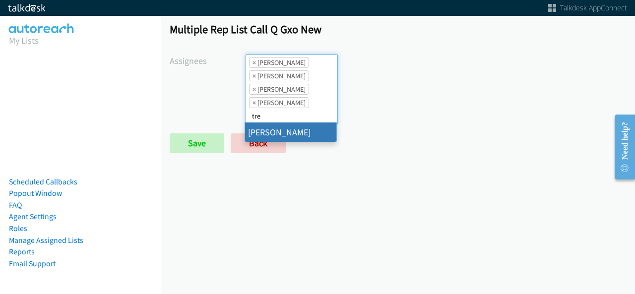
type input "tre"
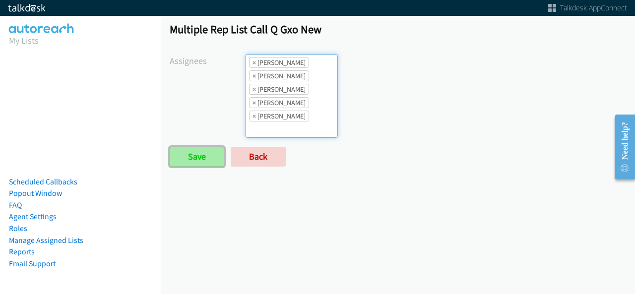
click at [201, 153] on input "Save" at bounding box center [197, 157] width 55 height 20
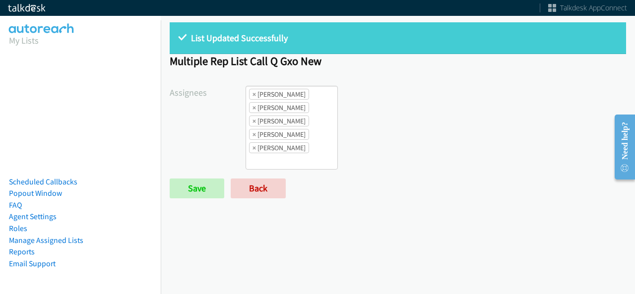
click at [566, 197] on div "List Updated Successfully Multiple Rep List Call Q Gxo New Assignees [PERSON_NA…" at bounding box center [398, 114] width 474 height 203
click at [252, 106] on span "×" at bounding box center [253, 108] width 3 height 10
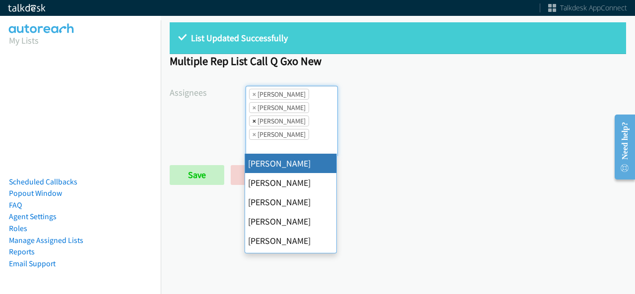
click at [252, 119] on span "×" at bounding box center [253, 121] width 3 height 10
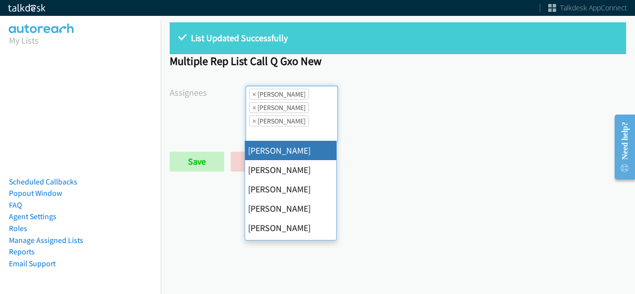
click at [252, 119] on span "×" at bounding box center [253, 121] width 3 height 10
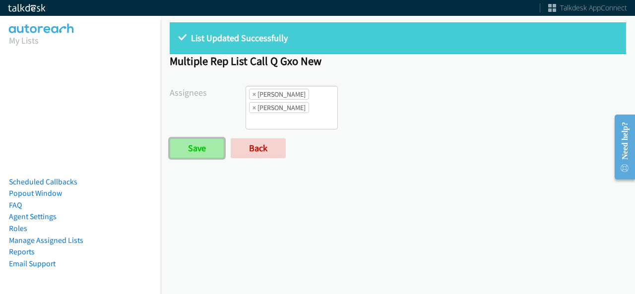
click at [199, 144] on input "Save" at bounding box center [197, 148] width 55 height 20
click at [252, 93] on span "×" at bounding box center [253, 94] width 3 height 10
select select "342df737-67c3-4ba0-b24a-dddbcb1c4b65"
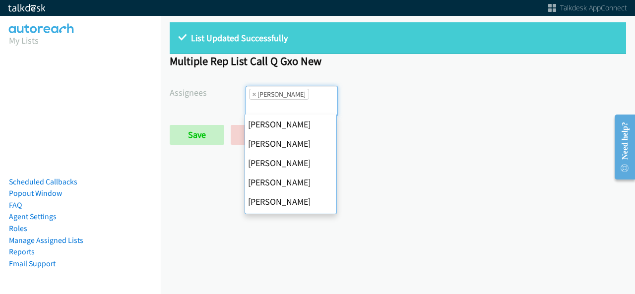
click at [252, 93] on span "×" at bounding box center [253, 94] width 3 height 10
select select
click at [252, 100] on input "search" at bounding box center [263, 108] width 35 height 16
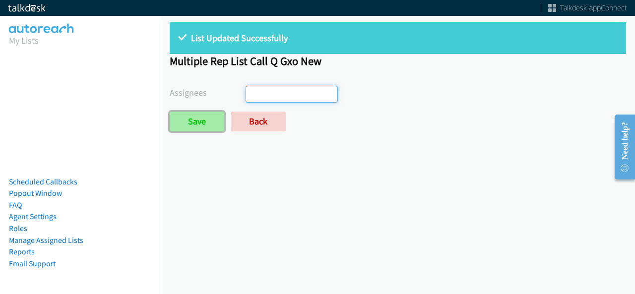
click at [198, 122] on input "Save" at bounding box center [197, 122] width 55 height 20
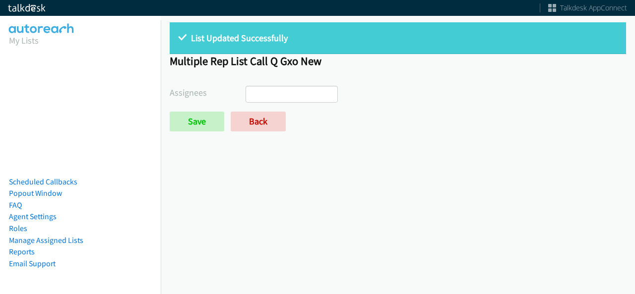
select select
click at [261, 128] on link "Back" at bounding box center [258, 122] width 55 height 20
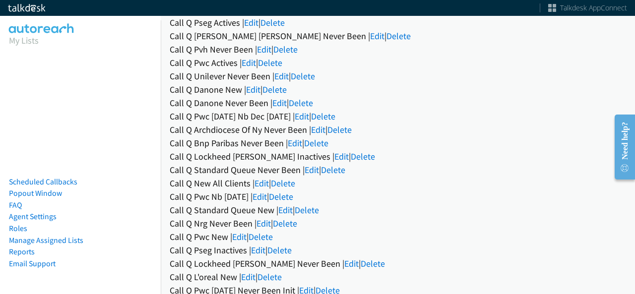
scroll to position [127, 0]
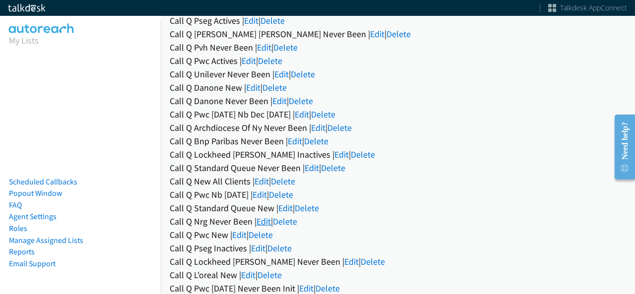
click at [268, 217] on link "Edit" at bounding box center [263, 221] width 14 height 11
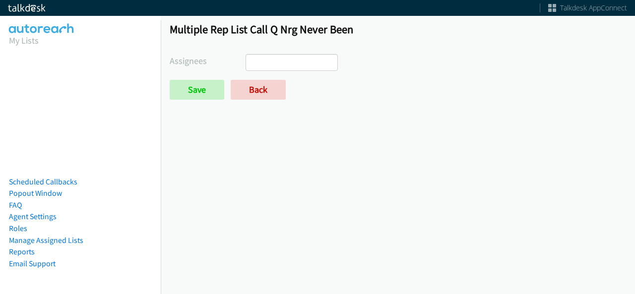
click at [255, 60] on input "search" at bounding box center [263, 63] width 35 height 16
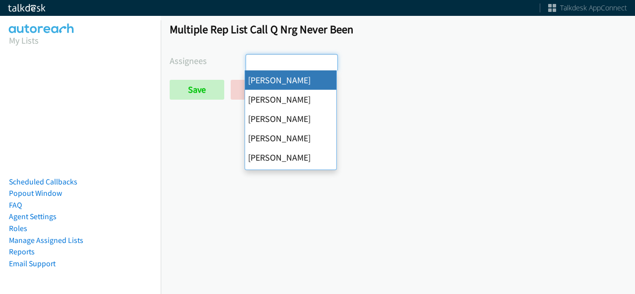
select select "cb11e729-9a1d-44de-9b38-0f5a50c7e01c"
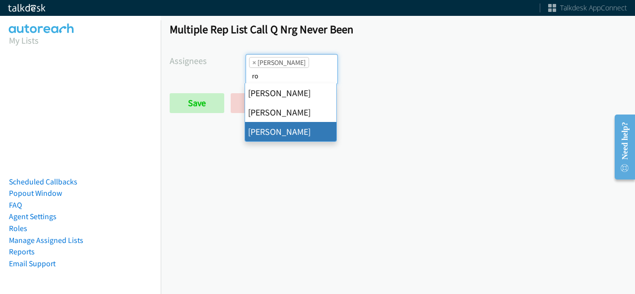
type input "ro"
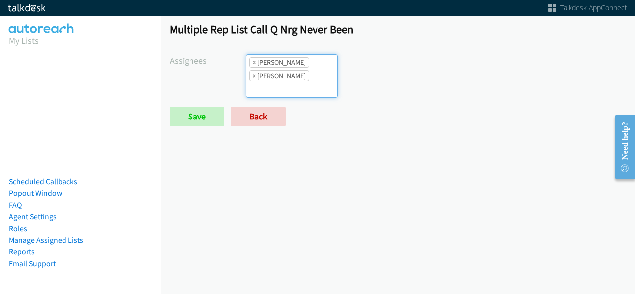
click at [198, 105] on form "Assignees Abigail Odhiambo Alana Ruiz Amber Ramos Cathy Shahan Charles Ross Daq…" at bounding box center [398, 90] width 456 height 72
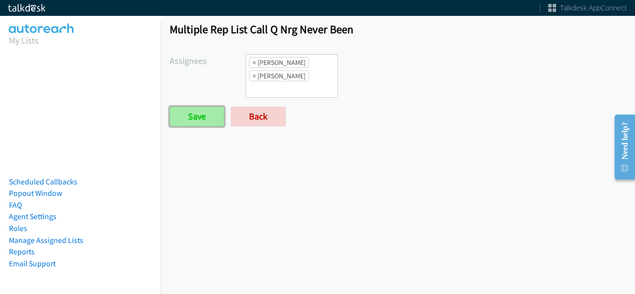
click at [201, 114] on input "Save" at bounding box center [197, 117] width 55 height 20
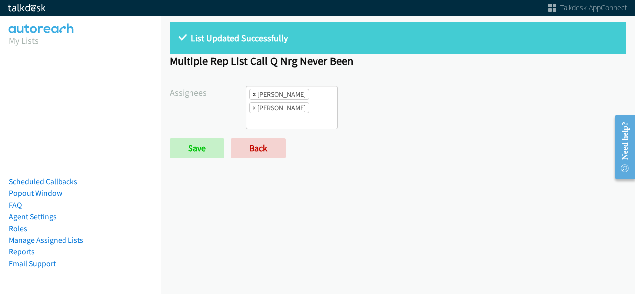
click at [252, 94] on span "×" at bounding box center [253, 94] width 3 height 10
select select "342df737-67c3-4ba0-b24a-dddbcb1c4b65"
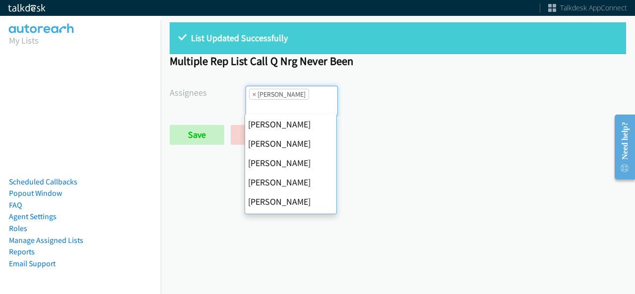
click at [252, 94] on span "×" at bounding box center [253, 94] width 3 height 10
select select
click at [252, 100] on input "search" at bounding box center [263, 108] width 35 height 16
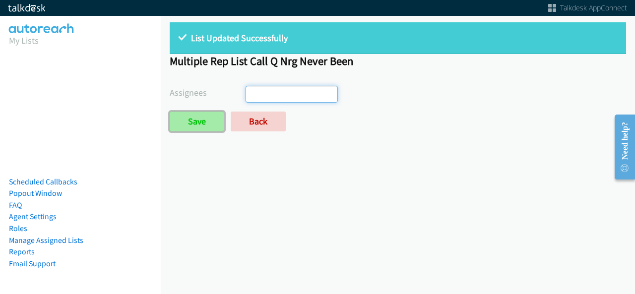
click at [208, 115] on input "Save" at bounding box center [197, 122] width 55 height 20
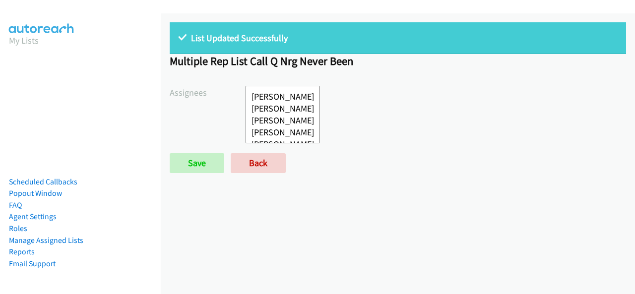
select select
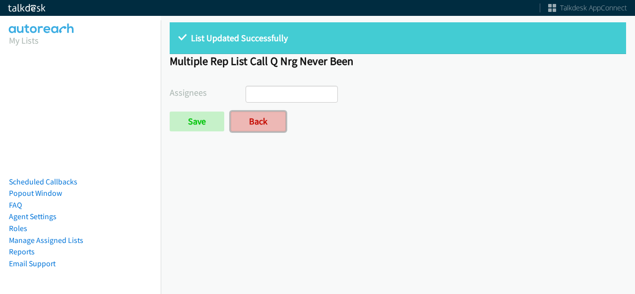
click at [256, 124] on link "Back" at bounding box center [258, 122] width 55 height 20
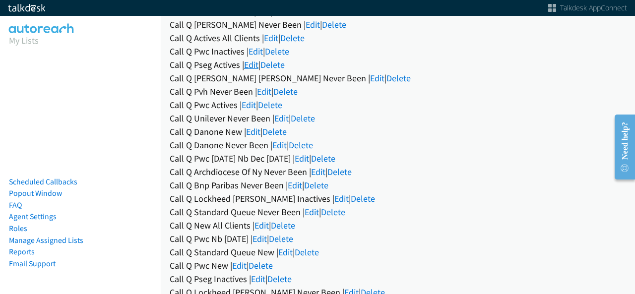
scroll to position [145, 0]
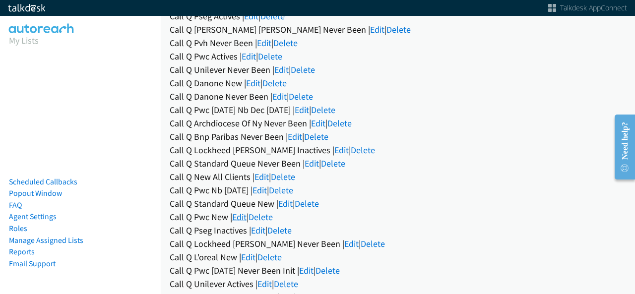
click at [238, 222] on link "Edit" at bounding box center [239, 216] width 14 height 11
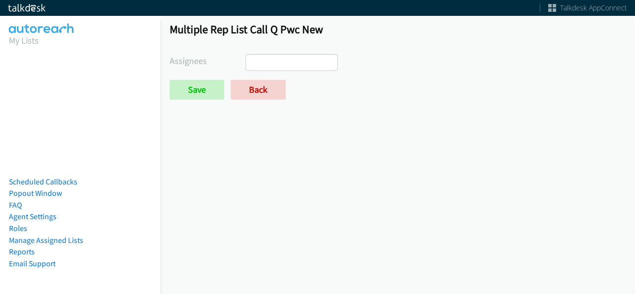
click at [296, 60] on ul at bounding box center [291, 63] width 91 height 16
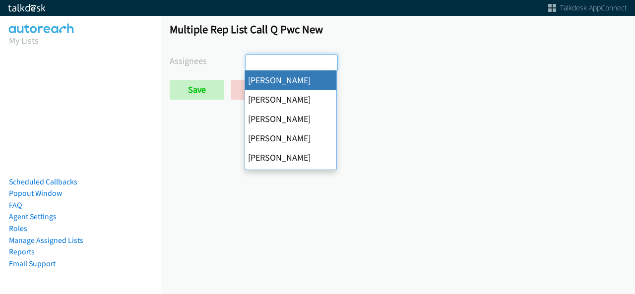
select select "cb11e729-9a1d-44de-9b38-0f5a50c7e01c"
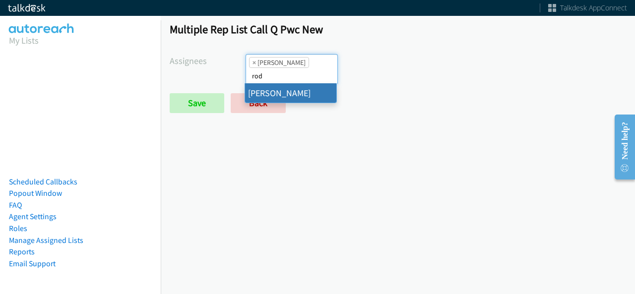
type input "rod"
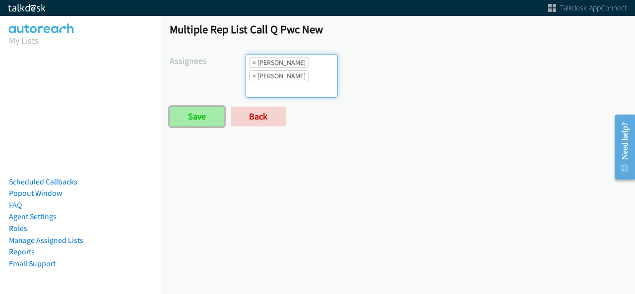
click at [217, 109] on input "Save" at bounding box center [197, 117] width 55 height 20
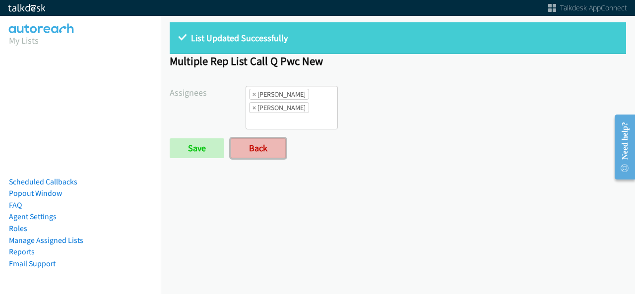
click at [260, 152] on link "Back" at bounding box center [258, 148] width 55 height 20
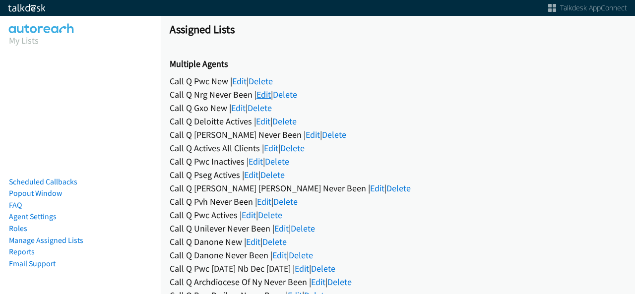
click at [263, 91] on link "Edit" at bounding box center [263, 94] width 14 height 11
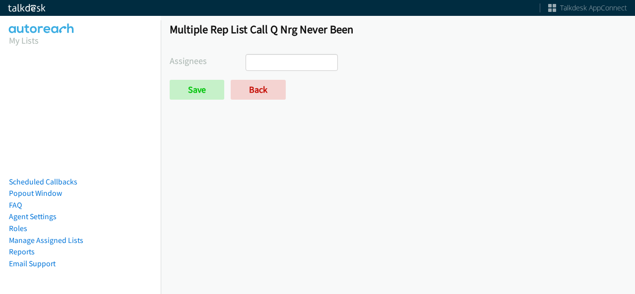
select select
click at [255, 89] on link "Back" at bounding box center [258, 90] width 55 height 20
select select
click at [251, 78] on form "Assignees Abigail Odhiambo Alana Ruiz Amber Ramos Cathy Shahan Charles Ross Daq…" at bounding box center [398, 77] width 456 height 46
click at [250, 86] on link "Back" at bounding box center [258, 90] width 55 height 20
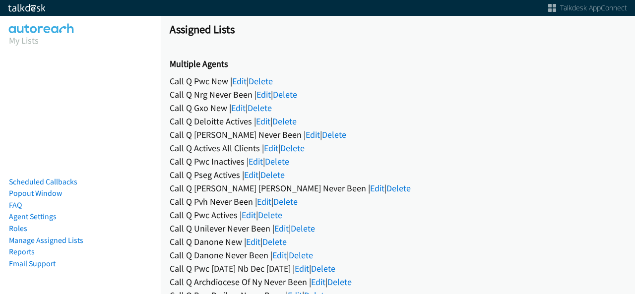
click at [254, 123] on div "Call Q Deloitte Actives | Edit | Delete" at bounding box center [398, 121] width 456 height 13
click at [262, 122] on link "Edit" at bounding box center [263, 121] width 14 height 11
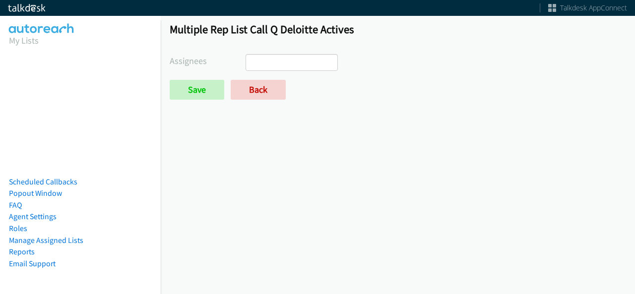
select select
click at [259, 84] on link "Back" at bounding box center [258, 90] width 55 height 20
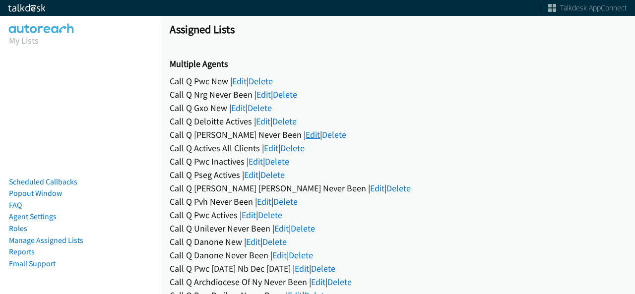
click at [305, 137] on link "Edit" at bounding box center [312, 134] width 14 height 11
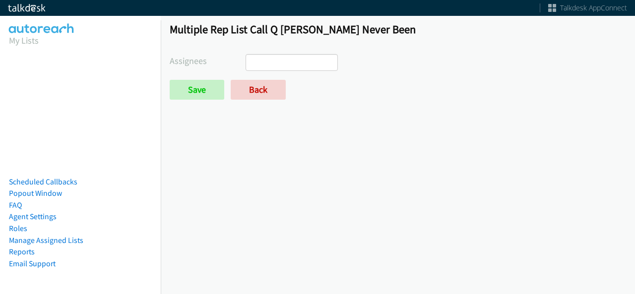
select select
click at [263, 87] on link "Back" at bounding box center [258, 90] width 55 height 20
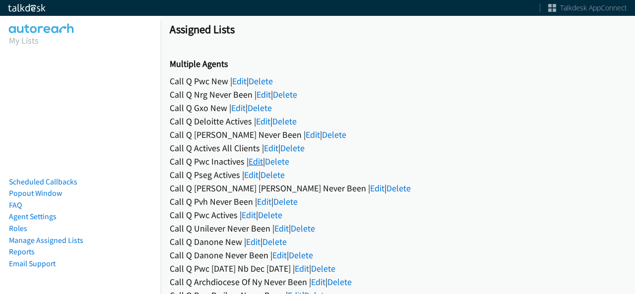
click at [263, 156] on link "Edit" at bounding box center [255, 161] width 14 height 11
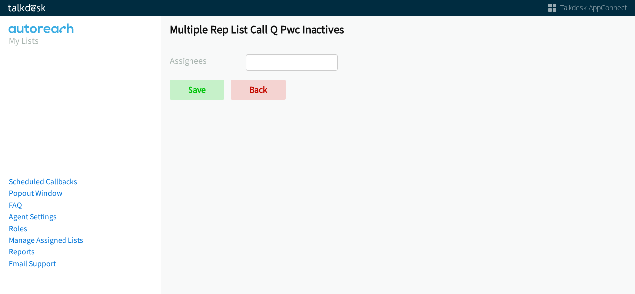
select select
click at [254, 90] on link "Back" at bounding box center [258, 90] width 55 height 20
